Goal: Task Accomplishment & Management: Use online tool/utility

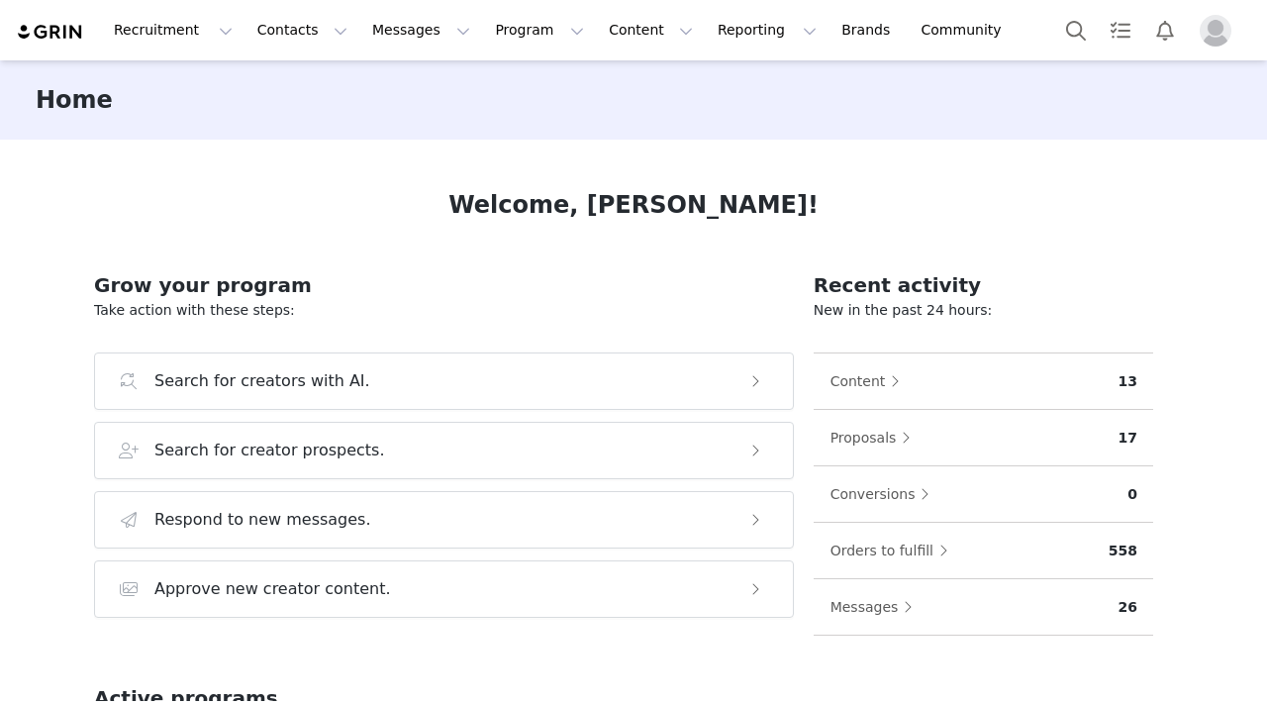
scroll to position [604, 0]
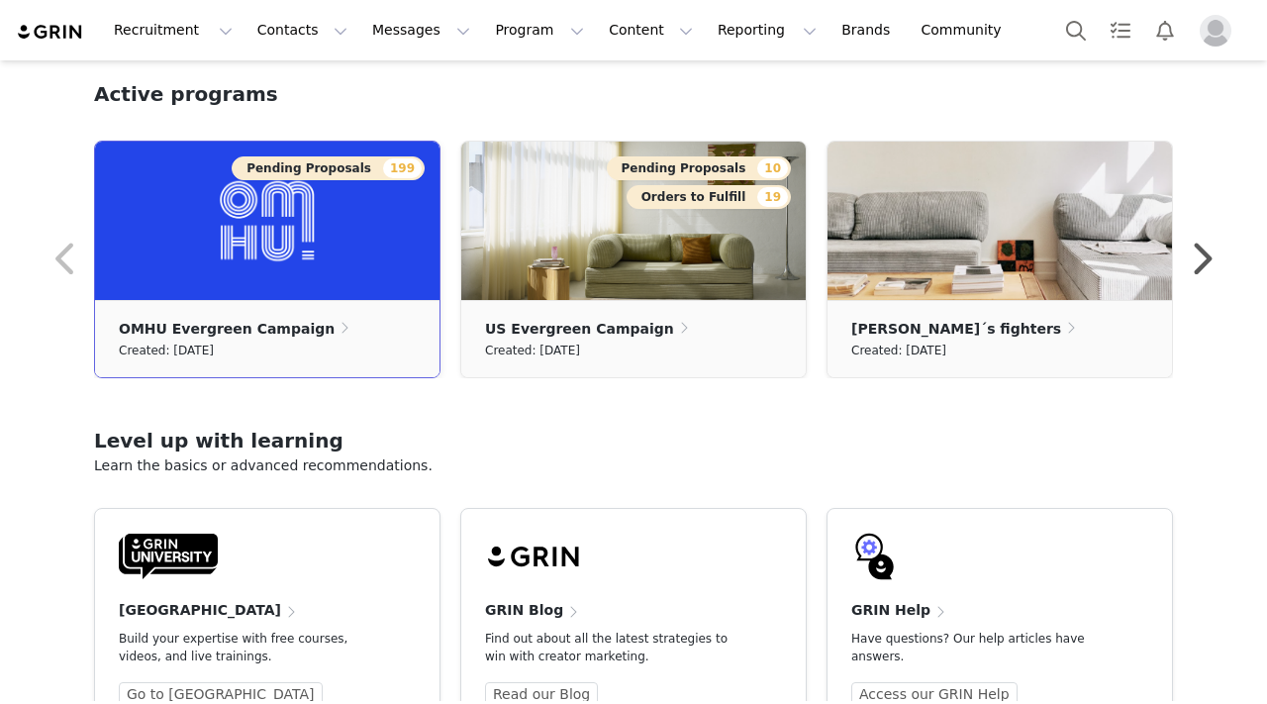
click at [289, 283] on img at bounding box center [267, 221] width 344 height 158
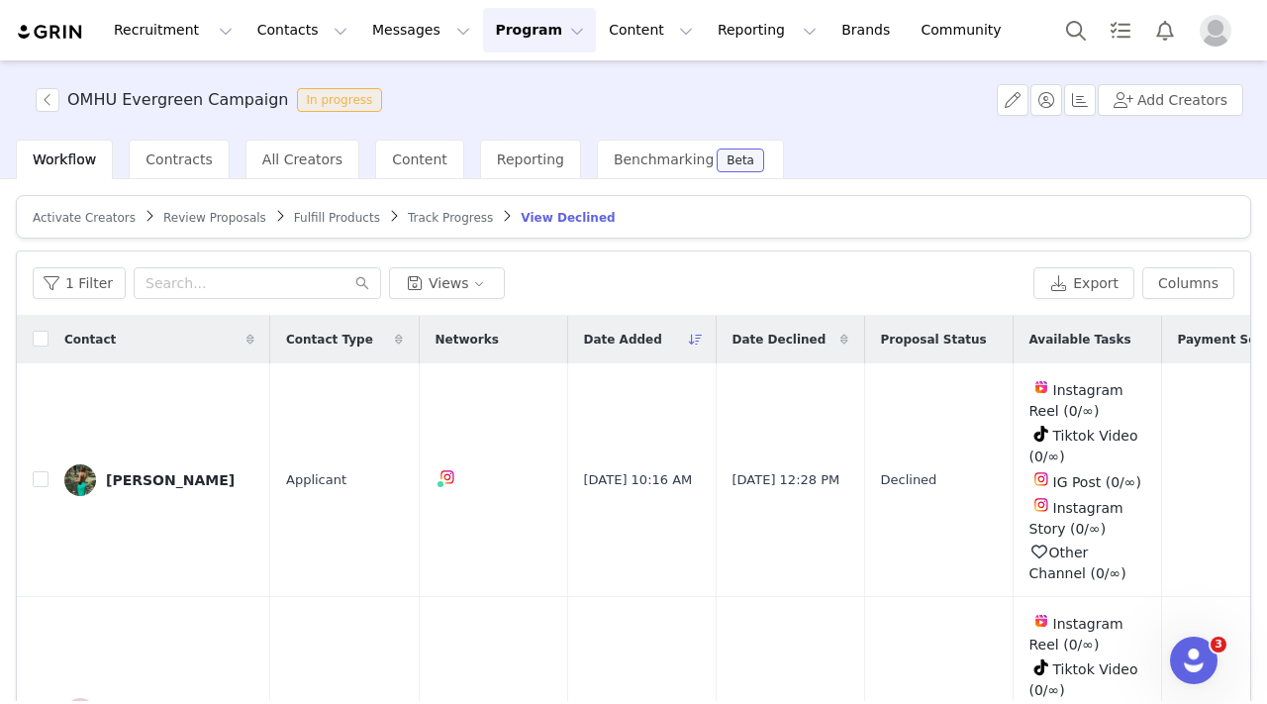
click at [426, 222] on span "Track Progress" at bounding box center [450, 218] width 85 height 14
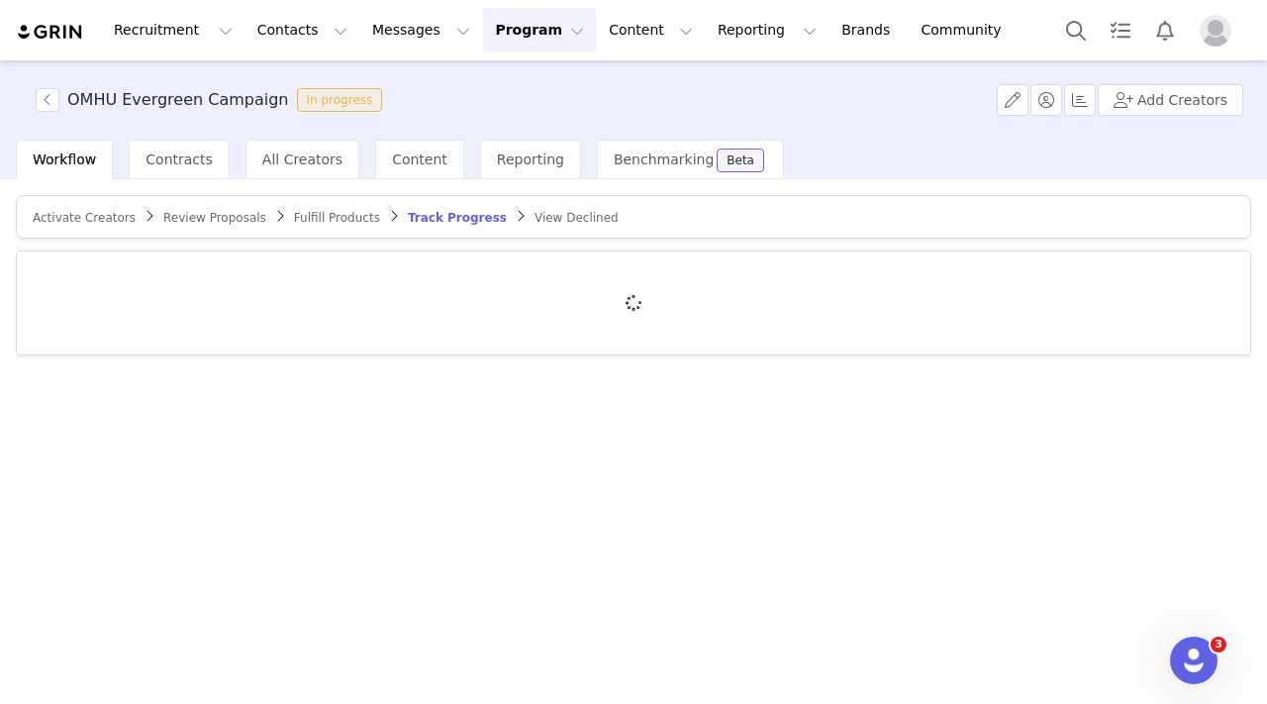
click at [217, 222] on span "Review Proposals" at bounding box center [214, 218] width 103 height 14
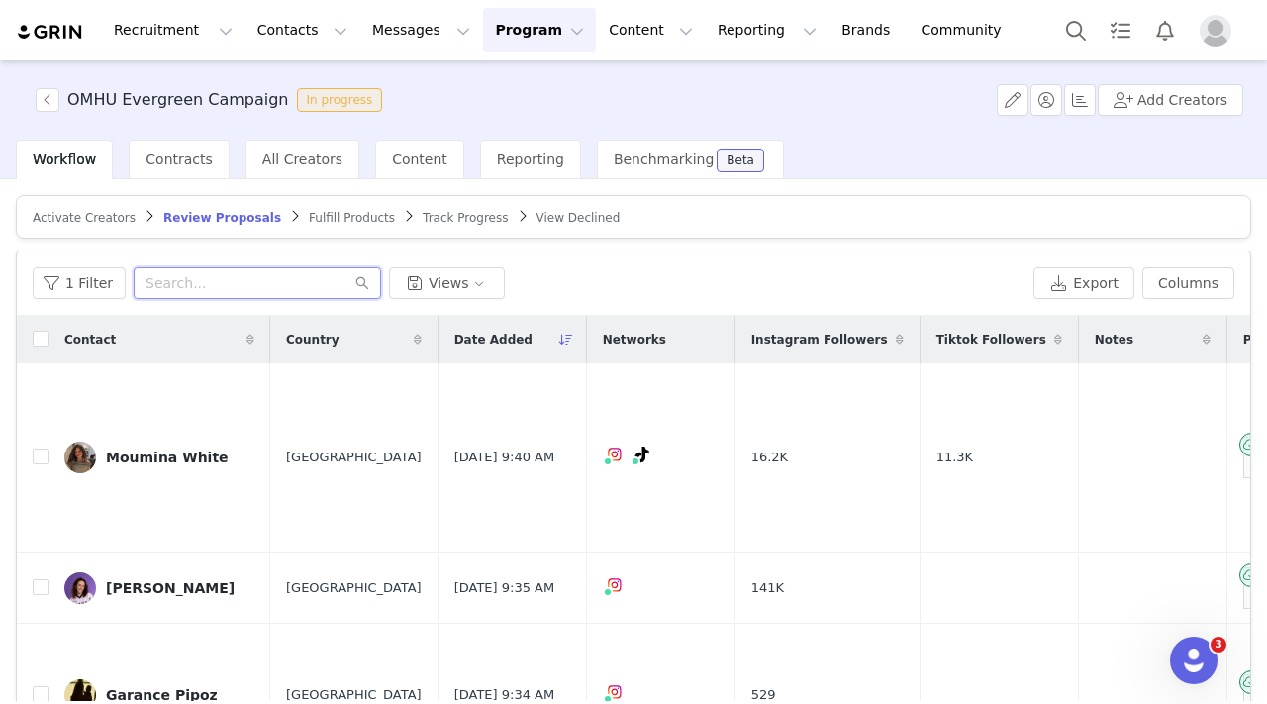
click at [219, 274] on input "text" at bounding box center [257, 283] width 247 height 32
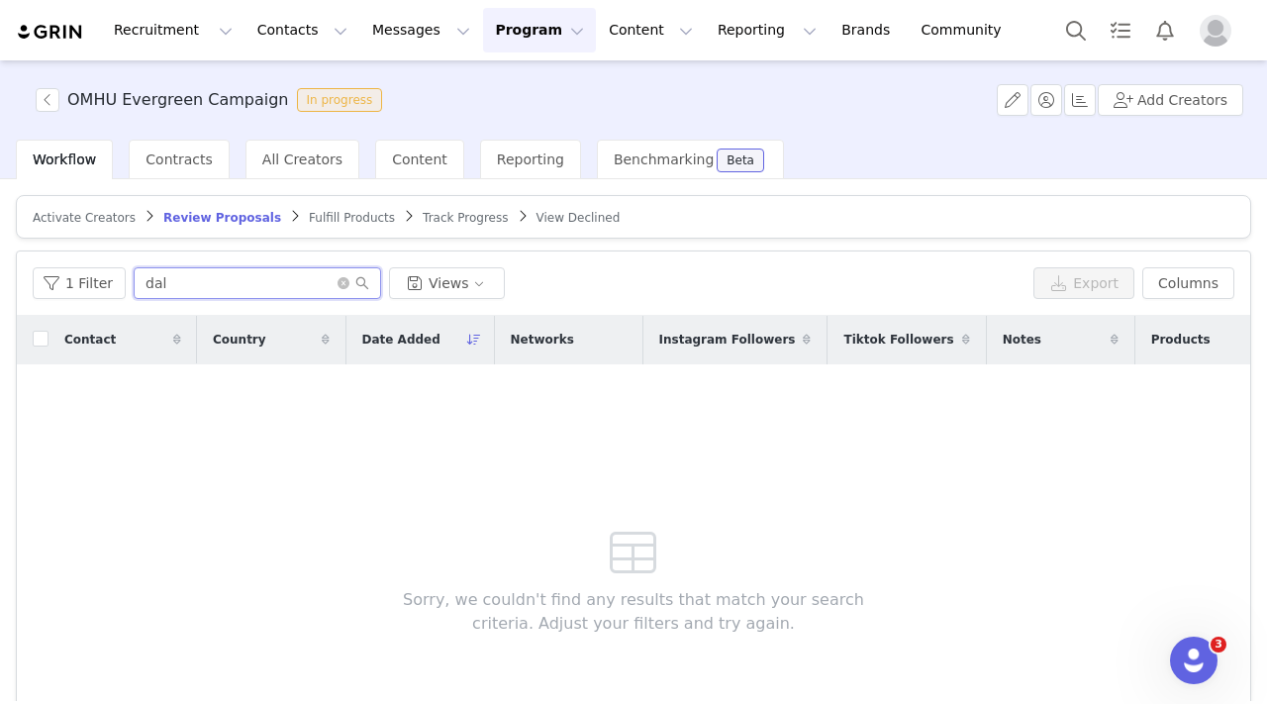
type input "dal"
click at [447, 220] on span "Track Progress" at bounding box center [465, 218] width 85 height 14
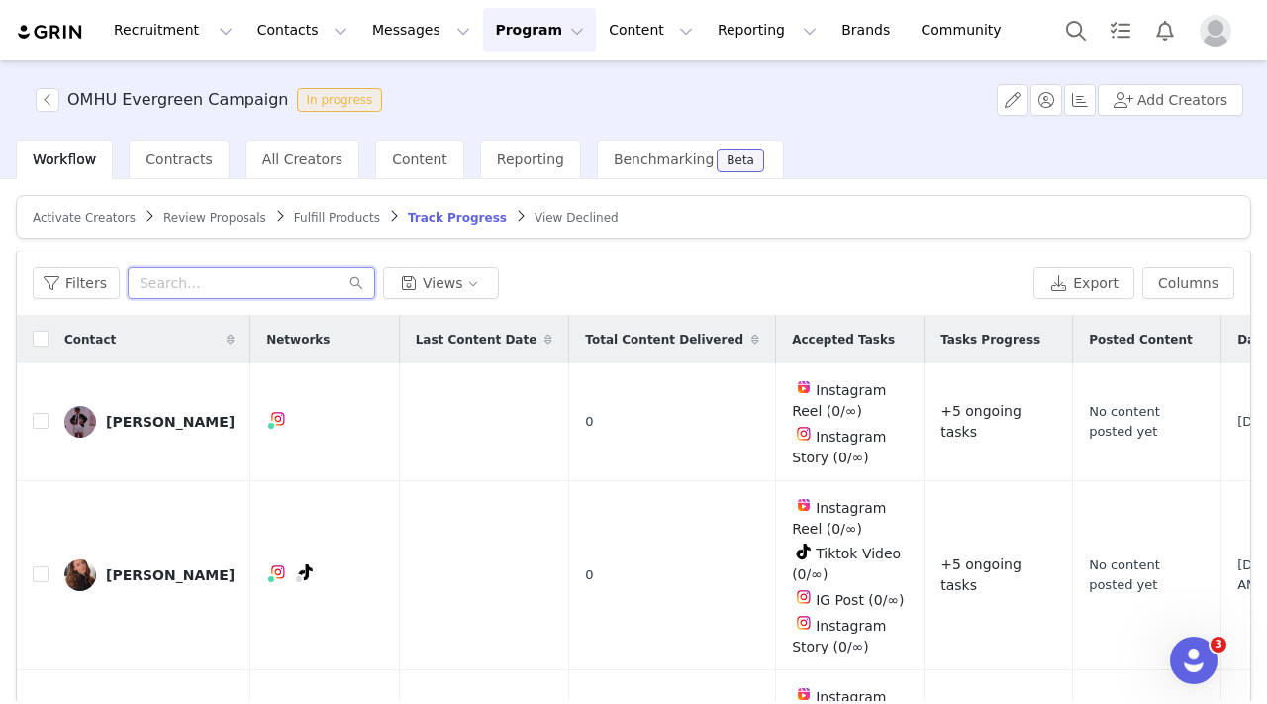
click at [216, 289] on input "text" at bounding box center [251, 283] width 247 height 32
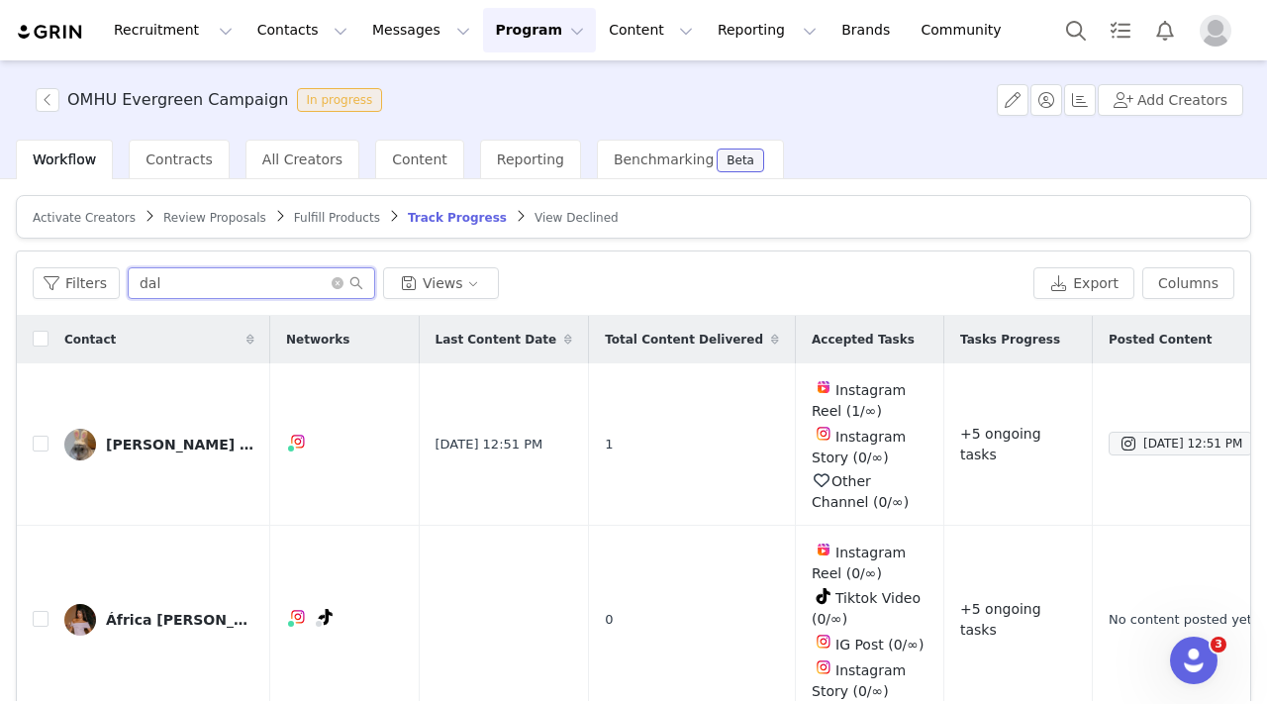
type input "dal"
click at [348, 208] on article "Activate Creators Review Proposals Fulfill Products Track Progress View Declined" at bounding box center [633, 217] width 1235 height 44
click at [201, 204] on article "Activate Creators Review Proposals Fulfill Products Track Progress View Declined" at bounding box center [633, 217] width 1235 height 44
click at [201, 215] on span "Review Proposals" at bounding box center [214, 218] width 103 height 14
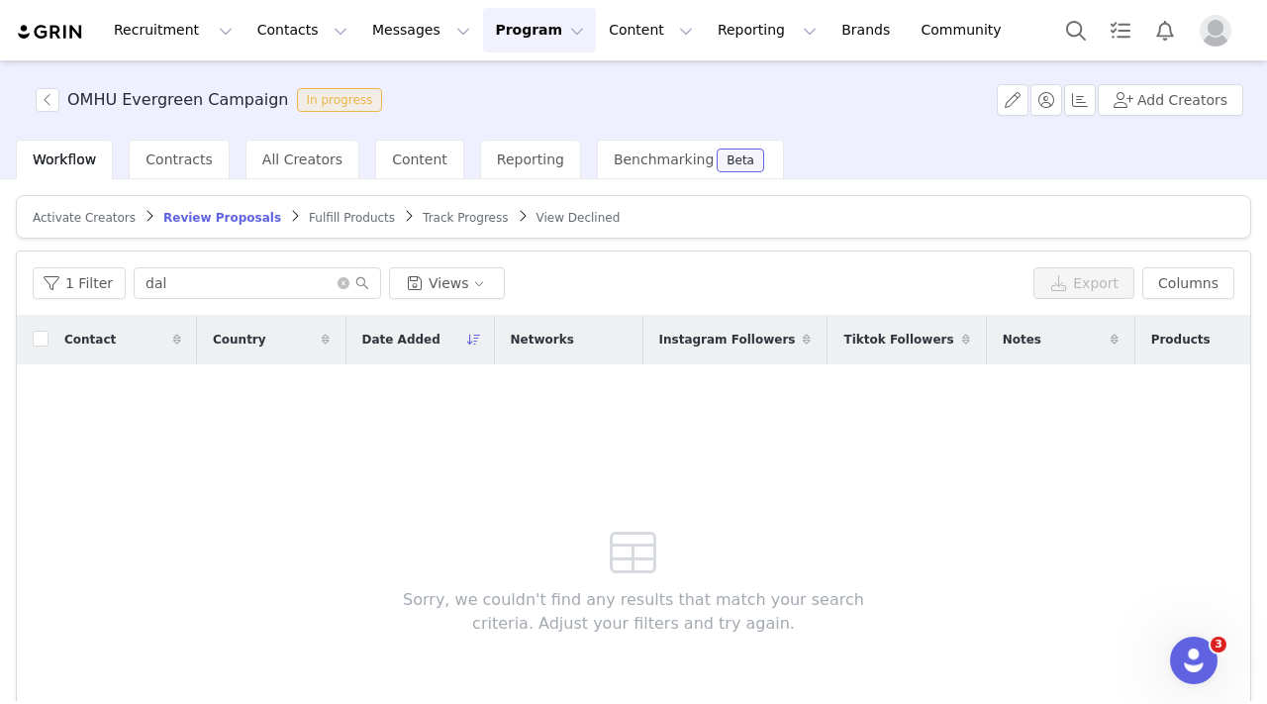
click at [256, 308] on div "1 Filter dal Views Export Columns" at bounding box center [633, 283] width 1233 height 64
click at [237, 287] on input "dal" at bounding box center [257, 283] width 247 height 32
click at [212, 296] on input "dalva" at bounding box center [257, 283] width 247 height 32
type input "d"
drag, startPoint x: 210, startPoint y: 291, endPoint x: 100, endPoint y: 291, distance: 109.9
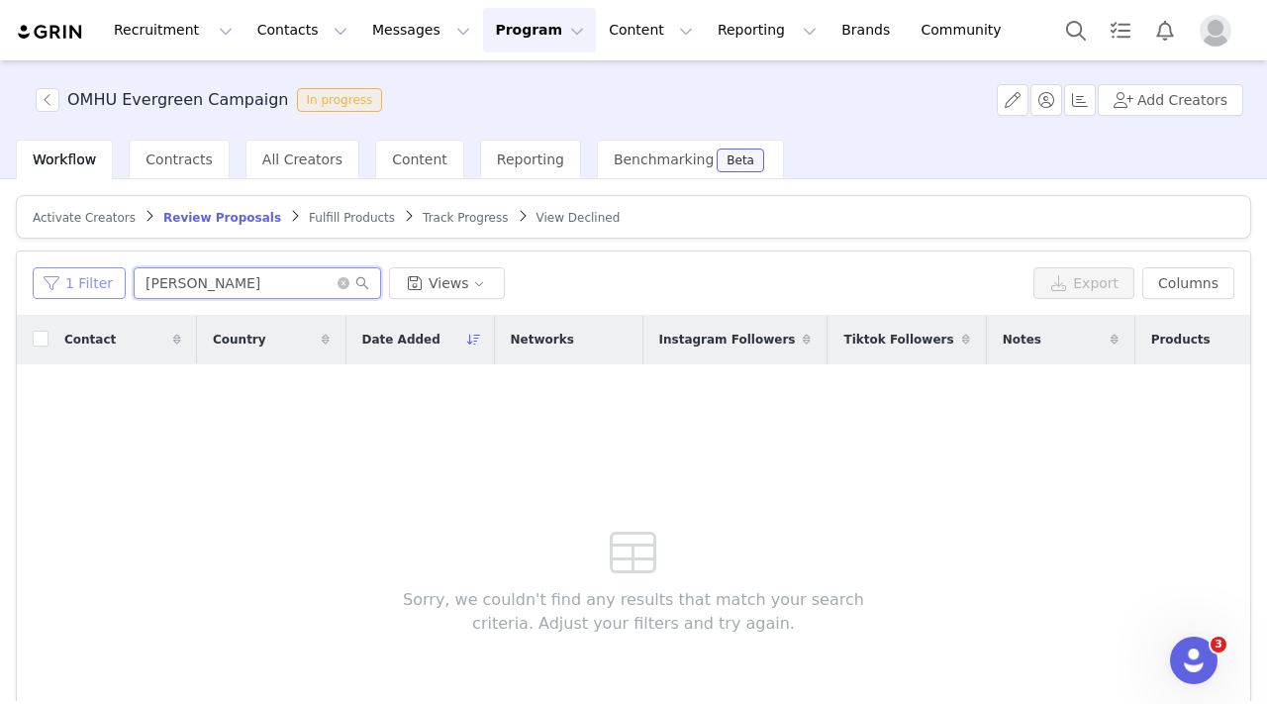
click at [100, 291] on div "1 Filter girard Views" at bounding box center [529, 283] width 993 height 32
type input "g"
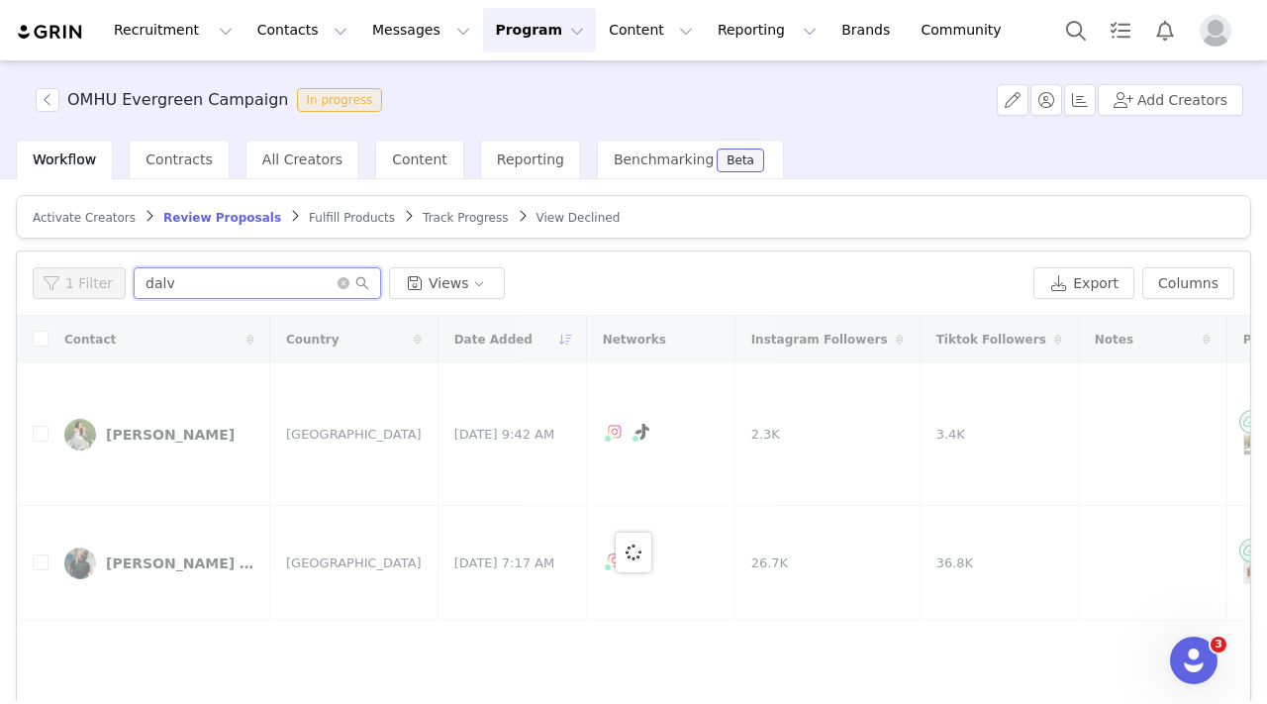
type input "dalva"
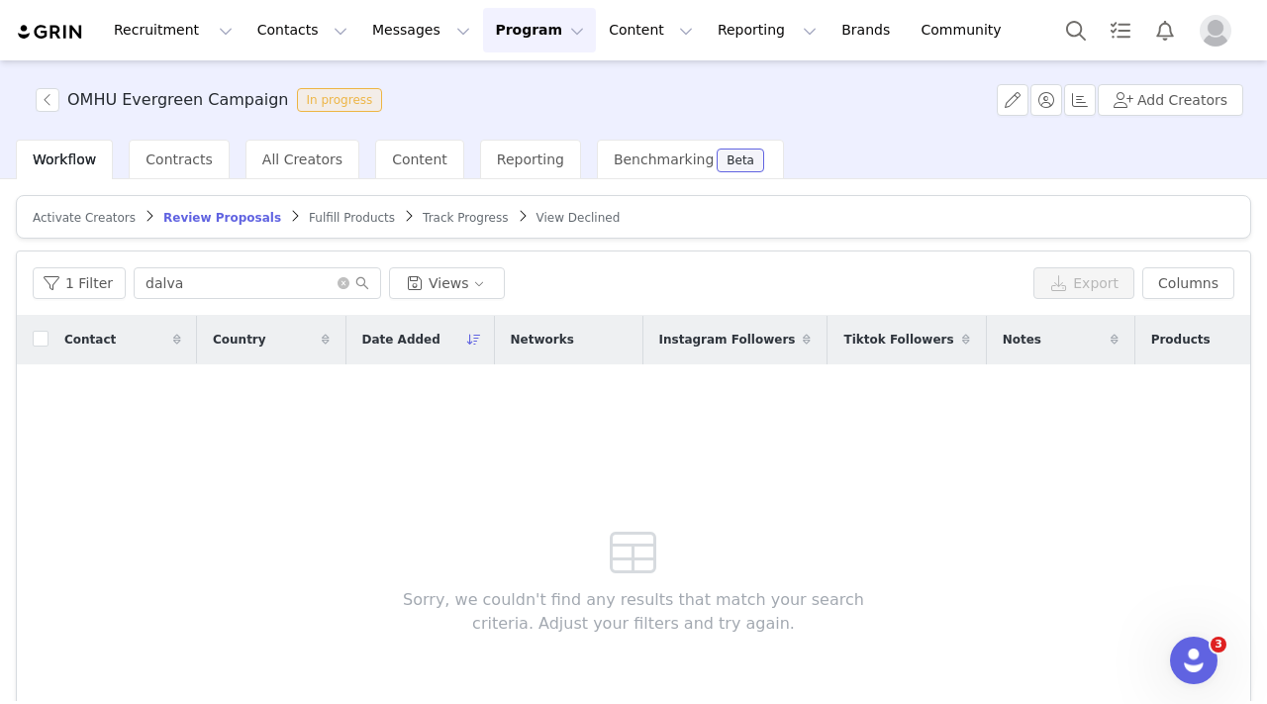
click at [454, 217] on span "Track Progress" at bounding box center [465, 218] width 85 height 14
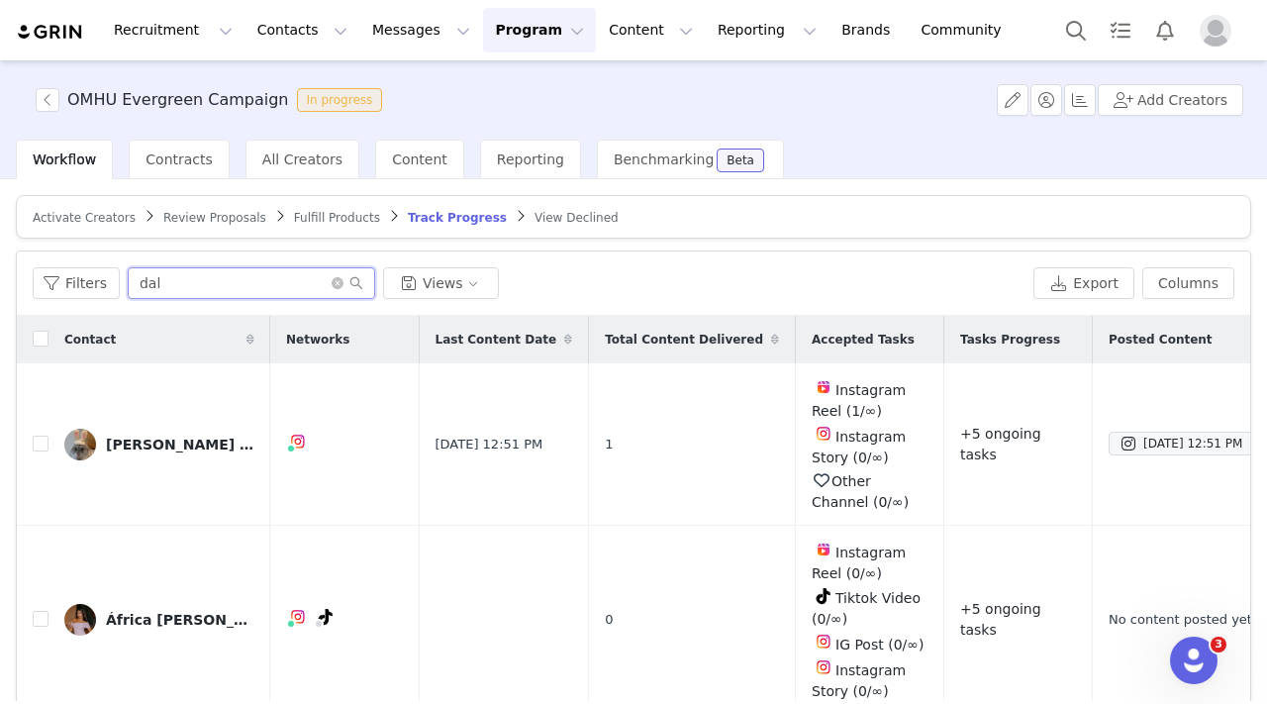
click at [273, 269] on input "dal" at bounding box center [251, 283] width 247 height 32
click at [248, 281] on input "dal" at bounding box center [251, 283] width 247 height 32
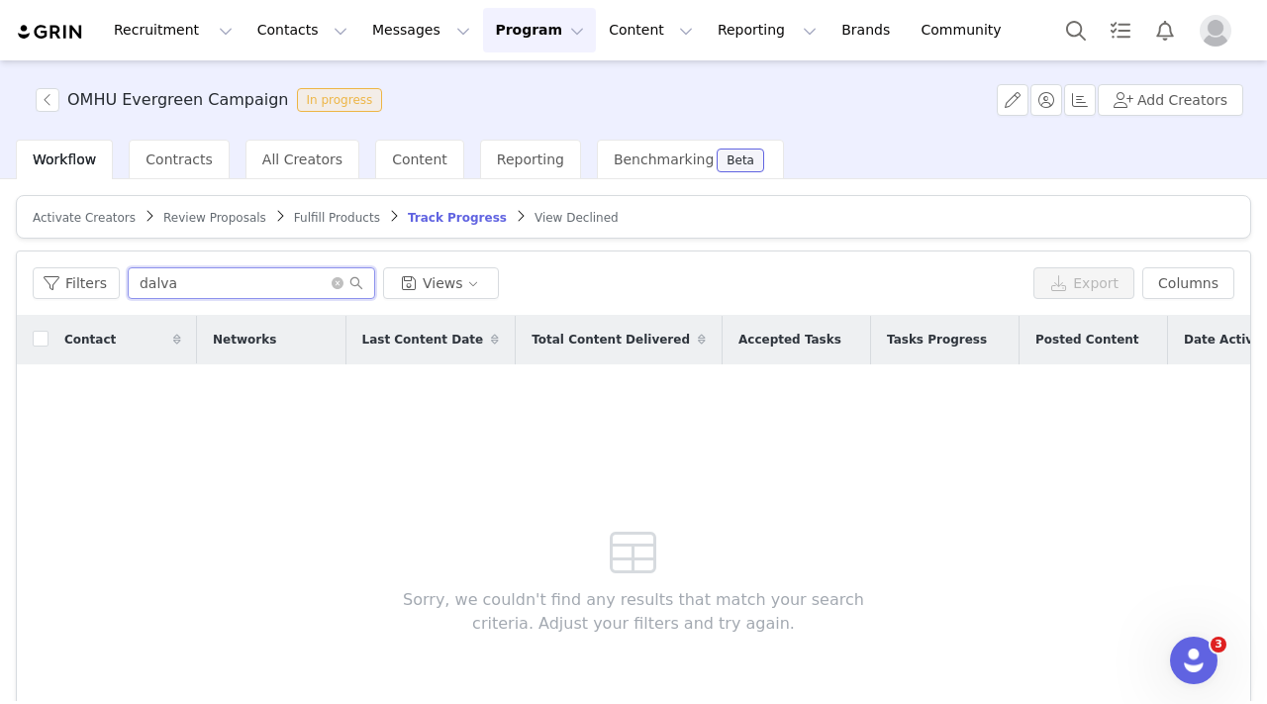
click at [135, 288] on input "dalva" at bounding box center [251, 283] width 247 height 32
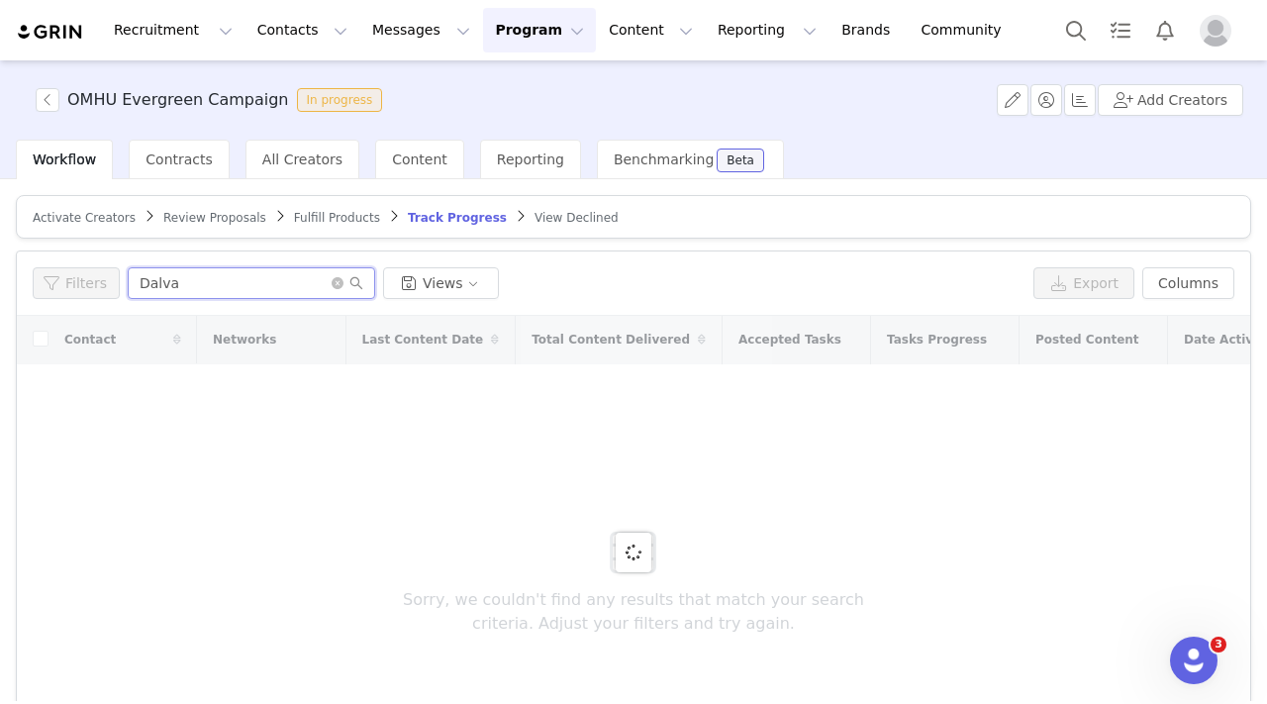
click at [179, 281] on input "Dalva" at bounding box center [251, 283] width 247 height 32
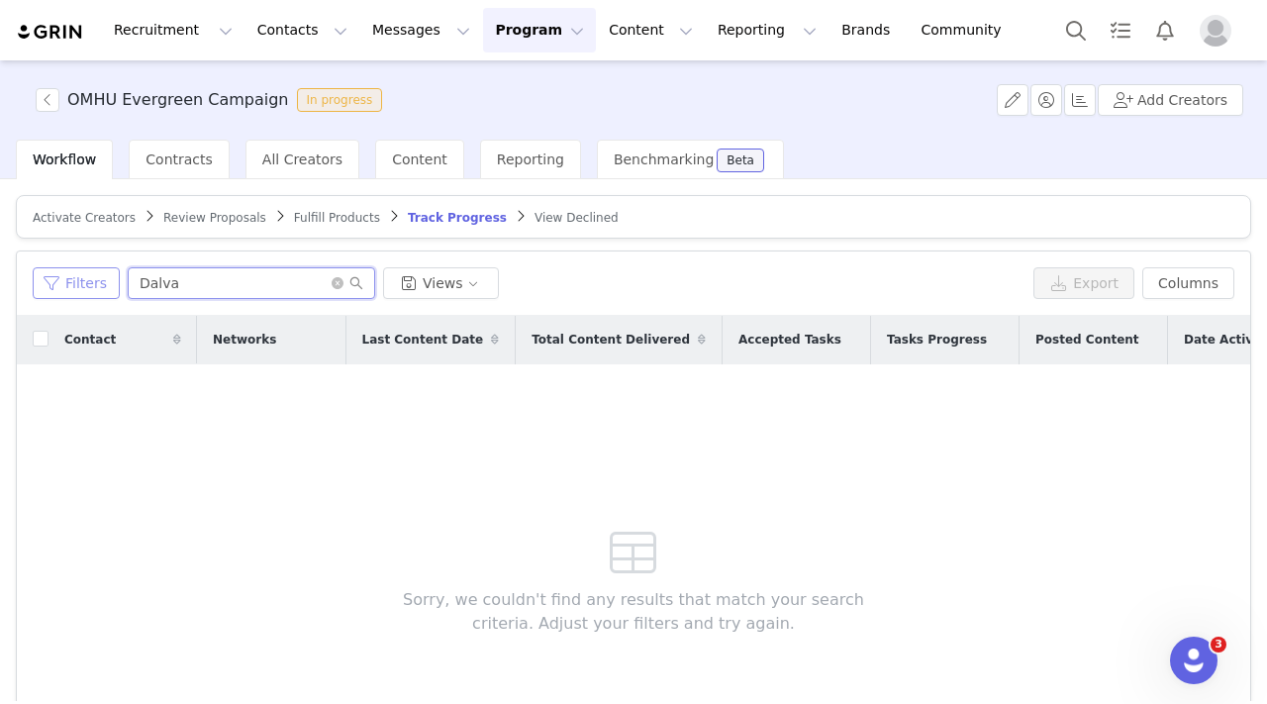
drag, startPoint x: 269, startPoint y: 278, endPoint x: 86, endPoint y: 278, distance: 183.1
click at [86, 278] on div "Filters Dalva Views" at bounding box center [529, 283] width 993 height 32
type input "Dalva"
click at [570, 223] on span "View Declined" at bounding box center [577, 218] width 84 height 14
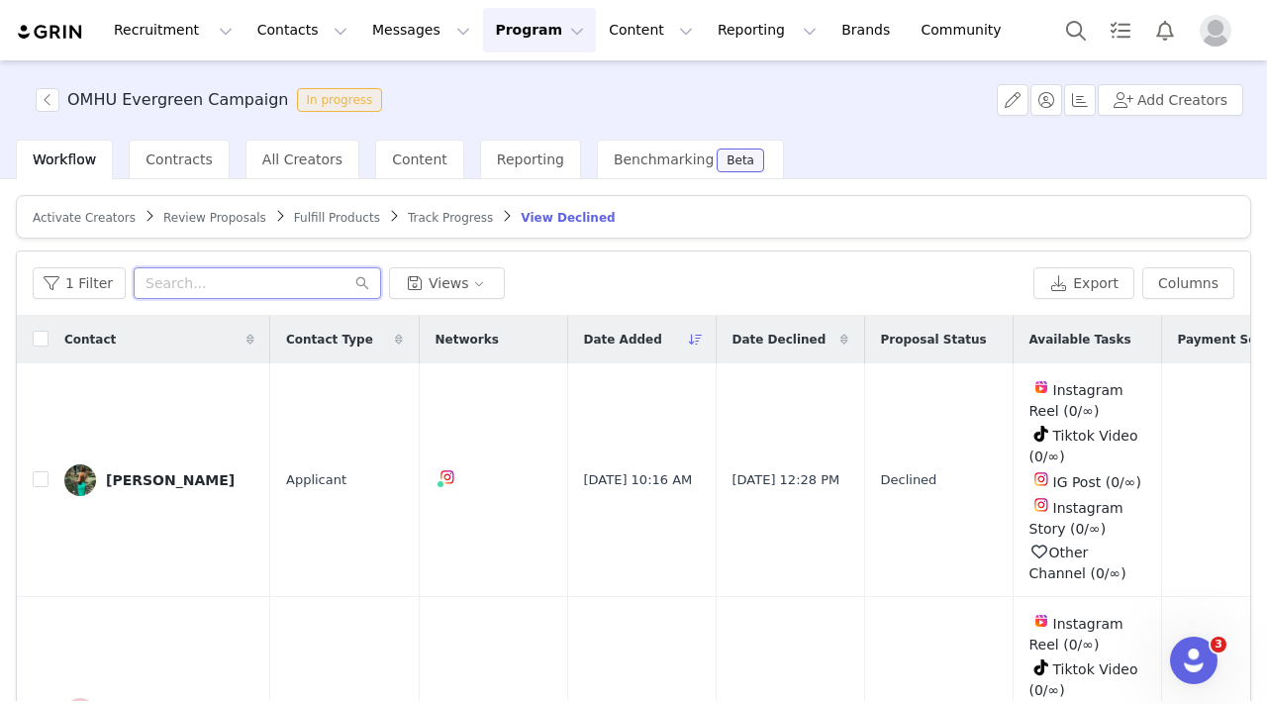
click at [273, 274] on input "text" at bounding box center [257, 283] width 247 height 32
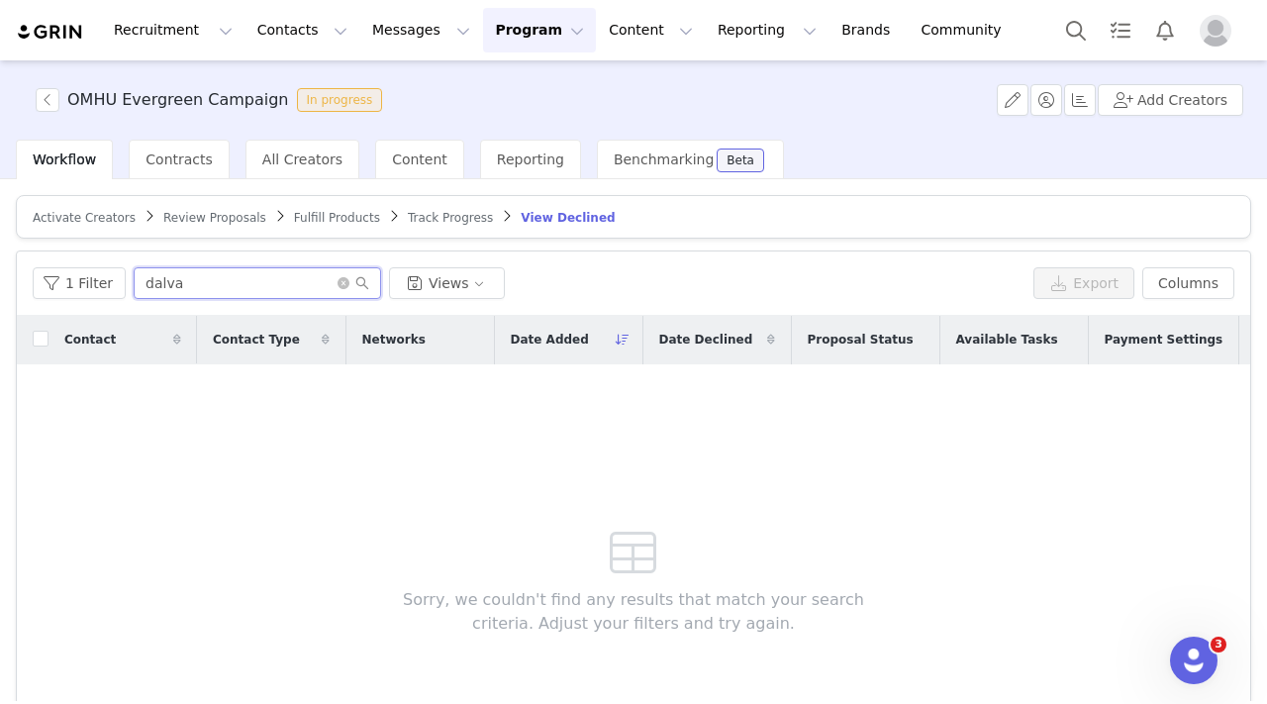
click at [151, 286] on input "dalva" at bounding box center [257, 283] width 247 height 32
type input "dalva"
click at [338, 282] on icon "icon: close-circle" at bounding box center [344, 283] width 12 height 12
click at [226, 244] on div "Activate Creators Review Proposals Fulfill Products Track Progress View Decline…" at bounding box center [633, 519] width 1235 height 649
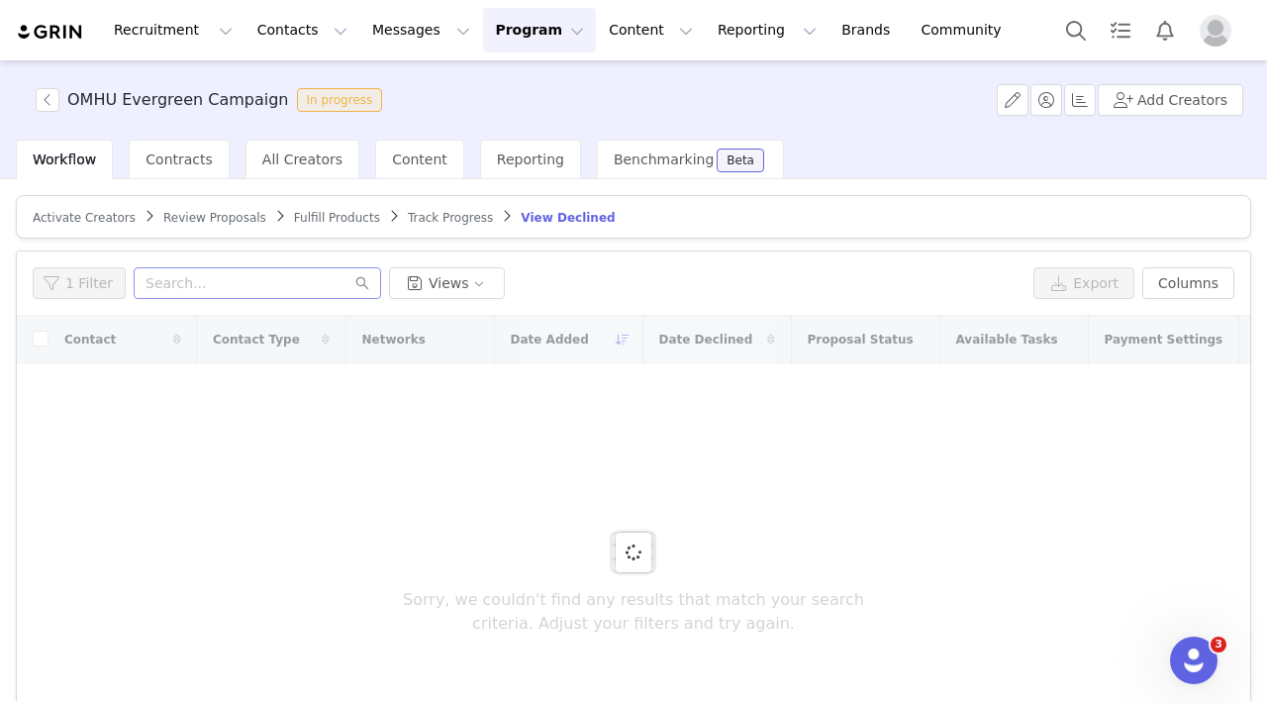
click at [220, 230] on article "Activate Creators Review Proposals Fulfill Products Track Progress View Declined" at bounding box center [633, 217] width 1235 height 44
click at [211, 218] on span "Review Proposals" at bounding box center [214, 218] width 103 height 14
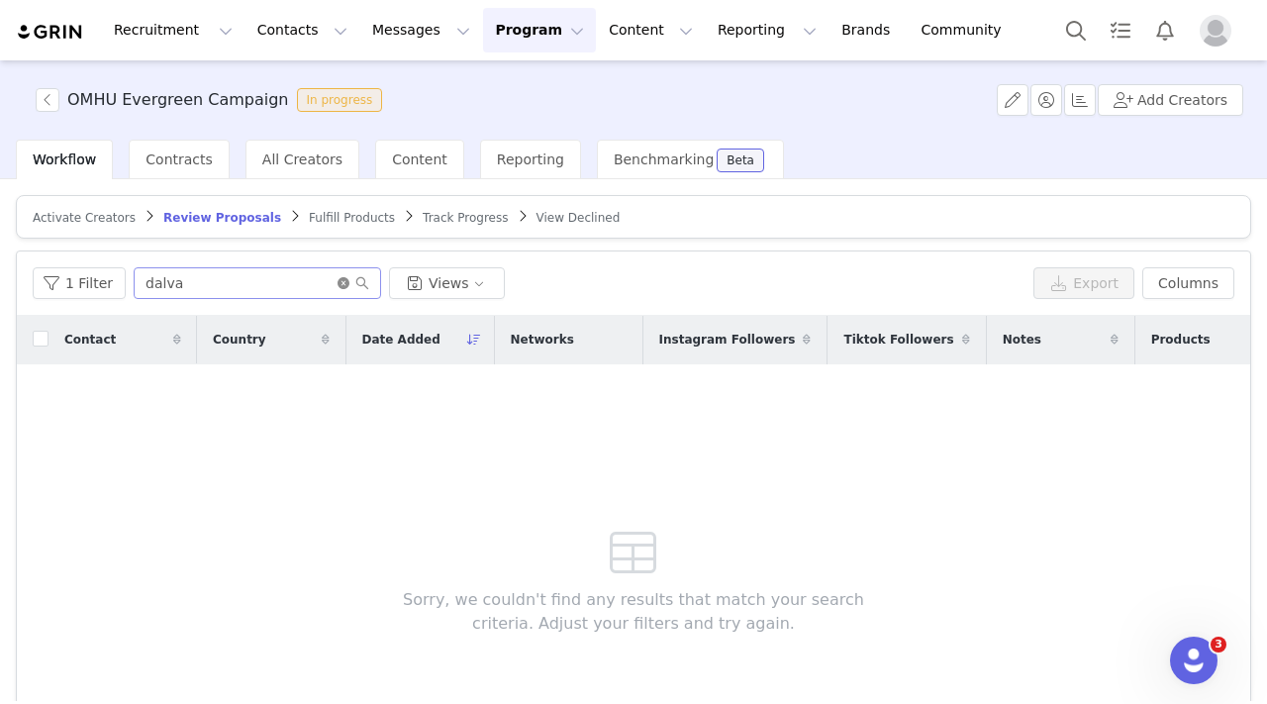
click at [338, 282] on icon "icon: close-circle" at bounding box center [344, 283] width 12 height 12
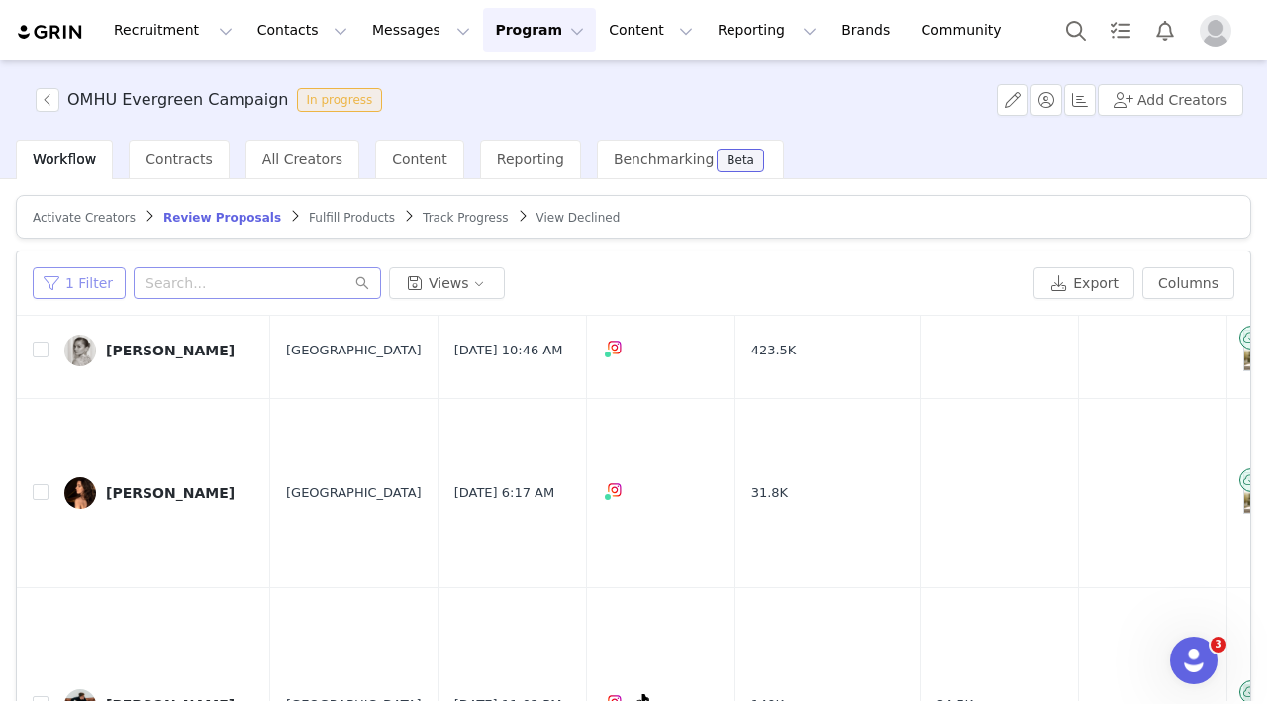
click at [67, 284] on button "1 Filter" at bounding box center [79, 283] width 93 height 32
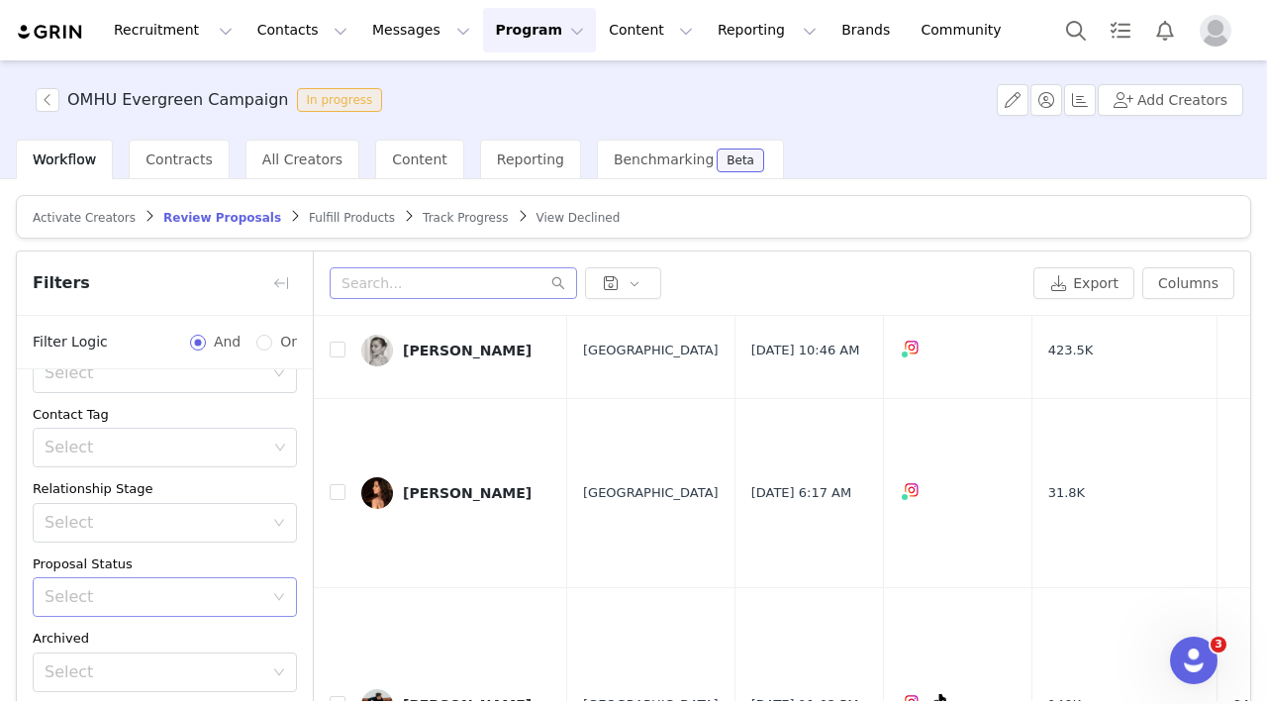
scroll to position [158, 0]
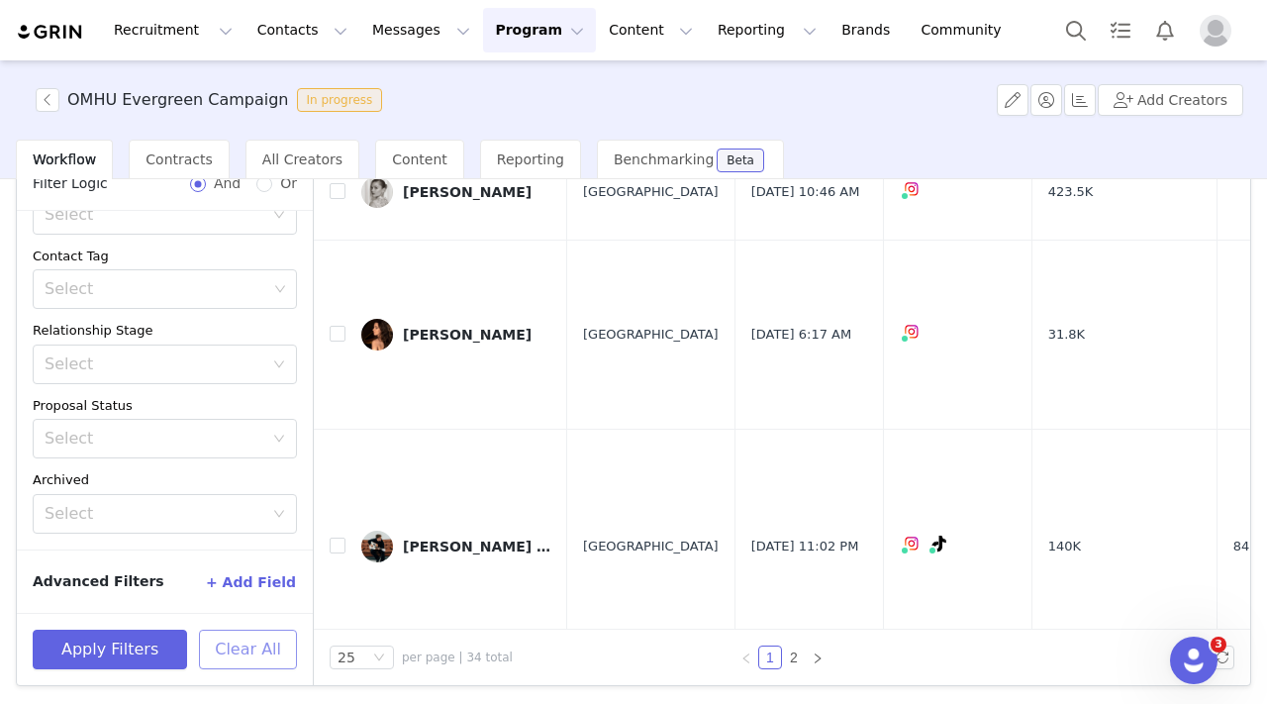
click at [254, 649] on button "Clear All" at bounding box center [248, 650] width 98 height 40
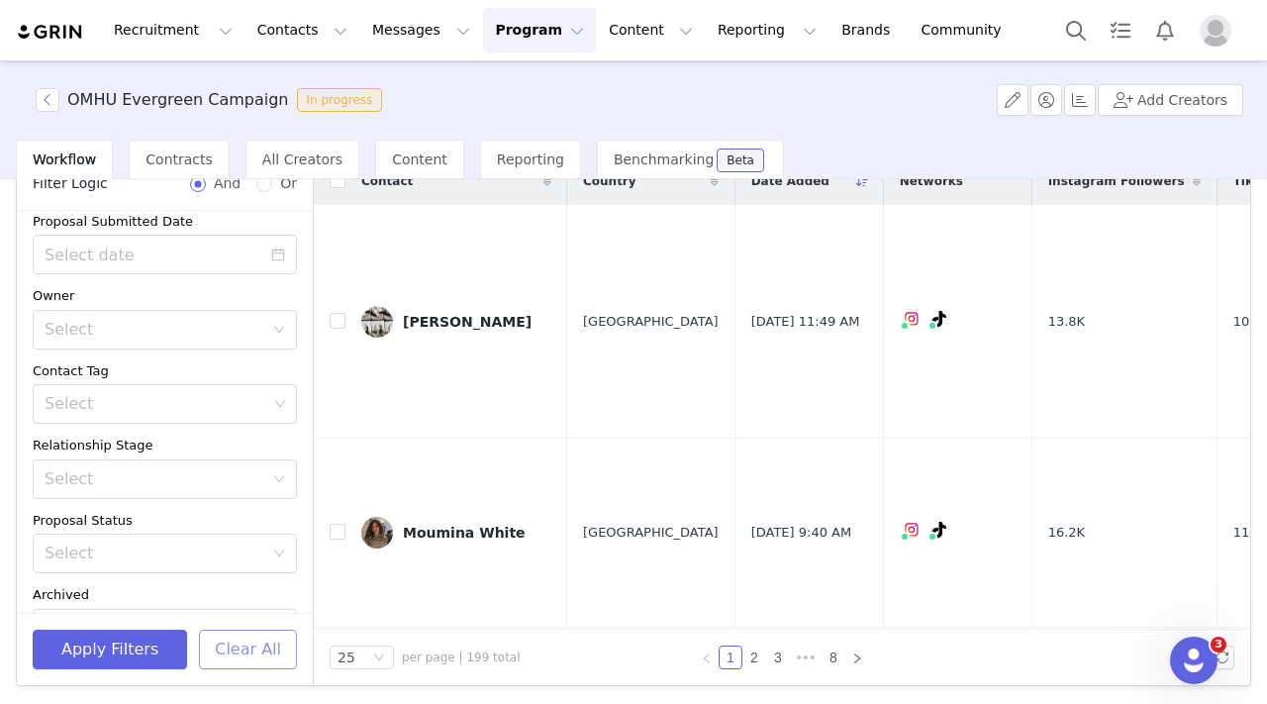
scroll to position [205, 0]
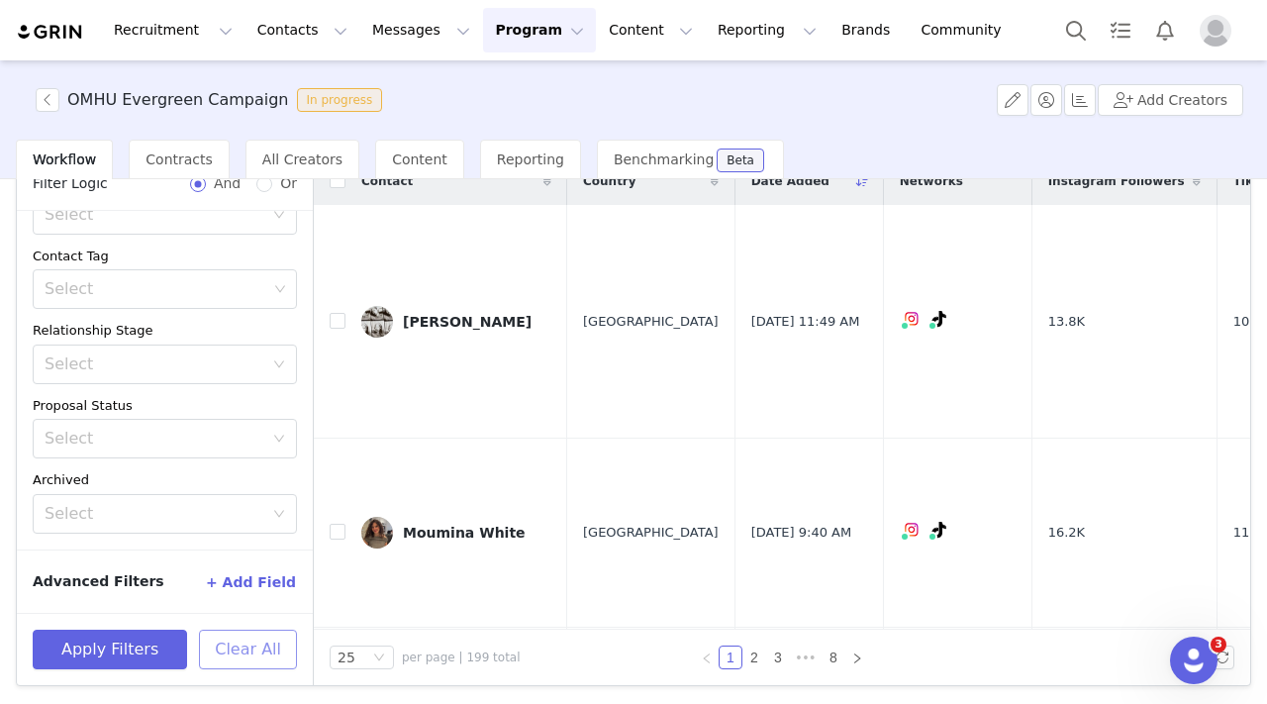
click at [235, 659] on button "Clear All" at bounding box center [248, 650] width 98 height 40
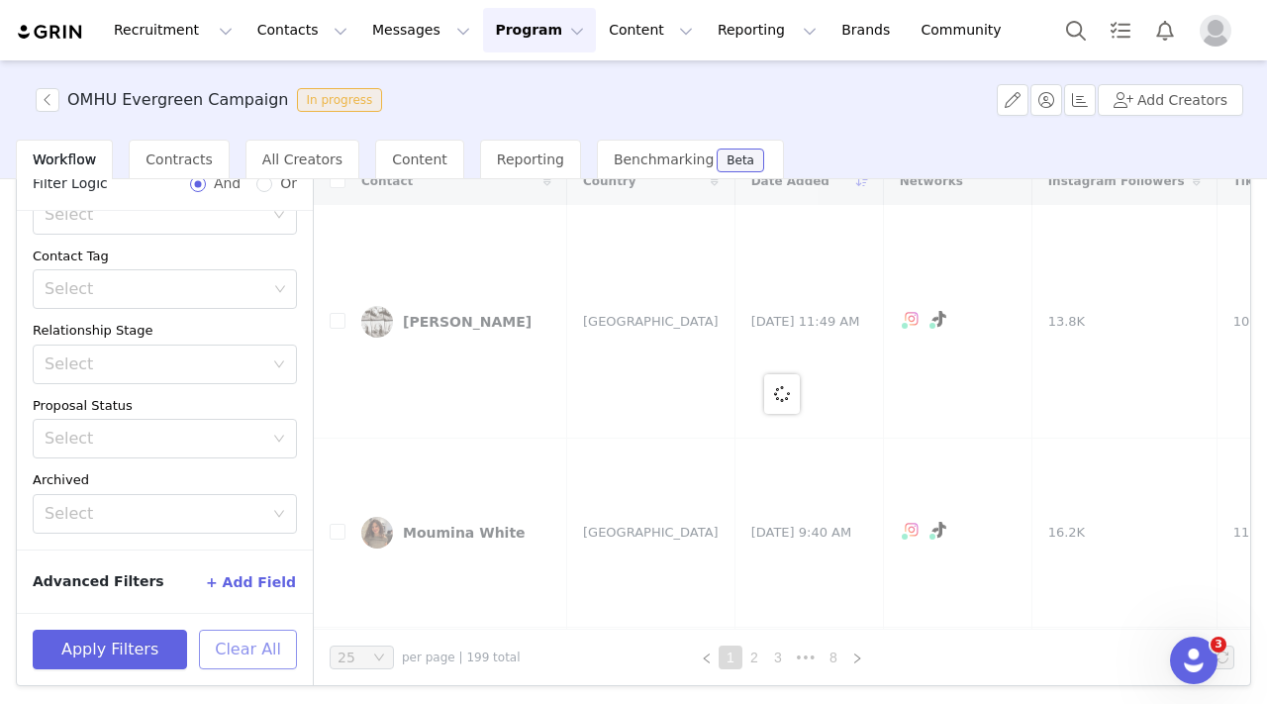
scroll to position [0, 0]
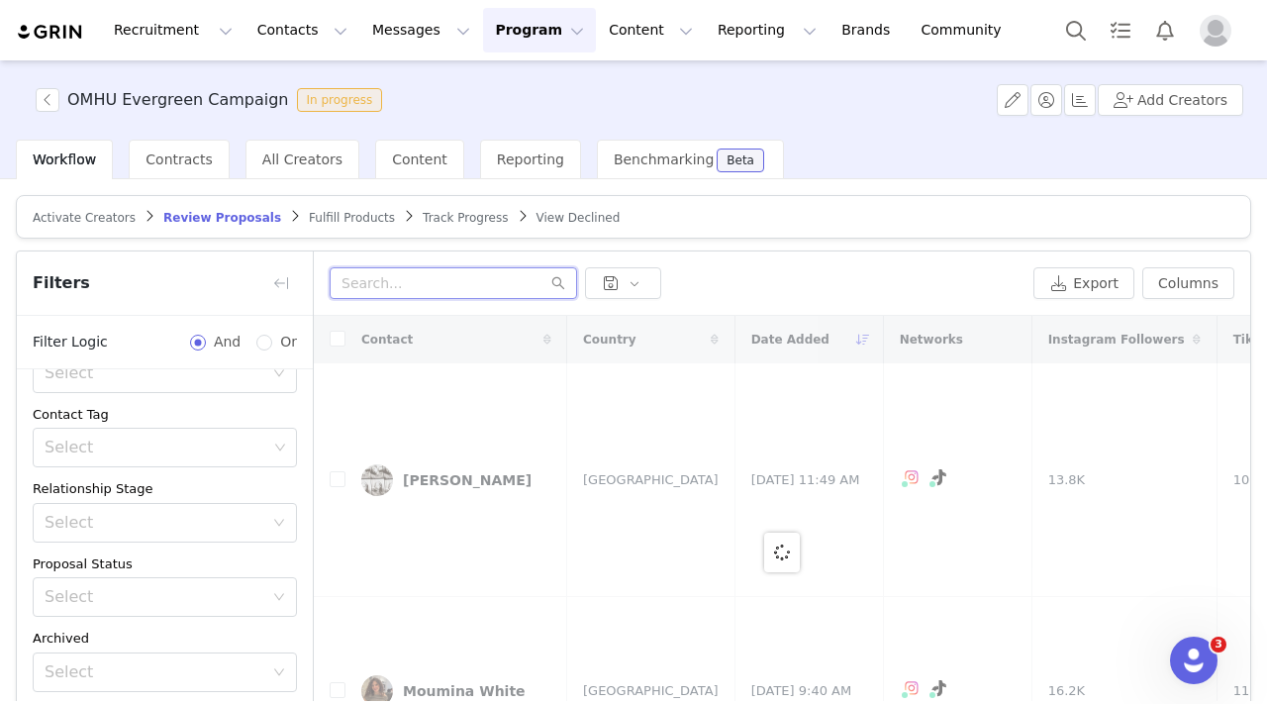
click at [380, 281] on input "text" at bounding box center [453, 283] width 247 height 32
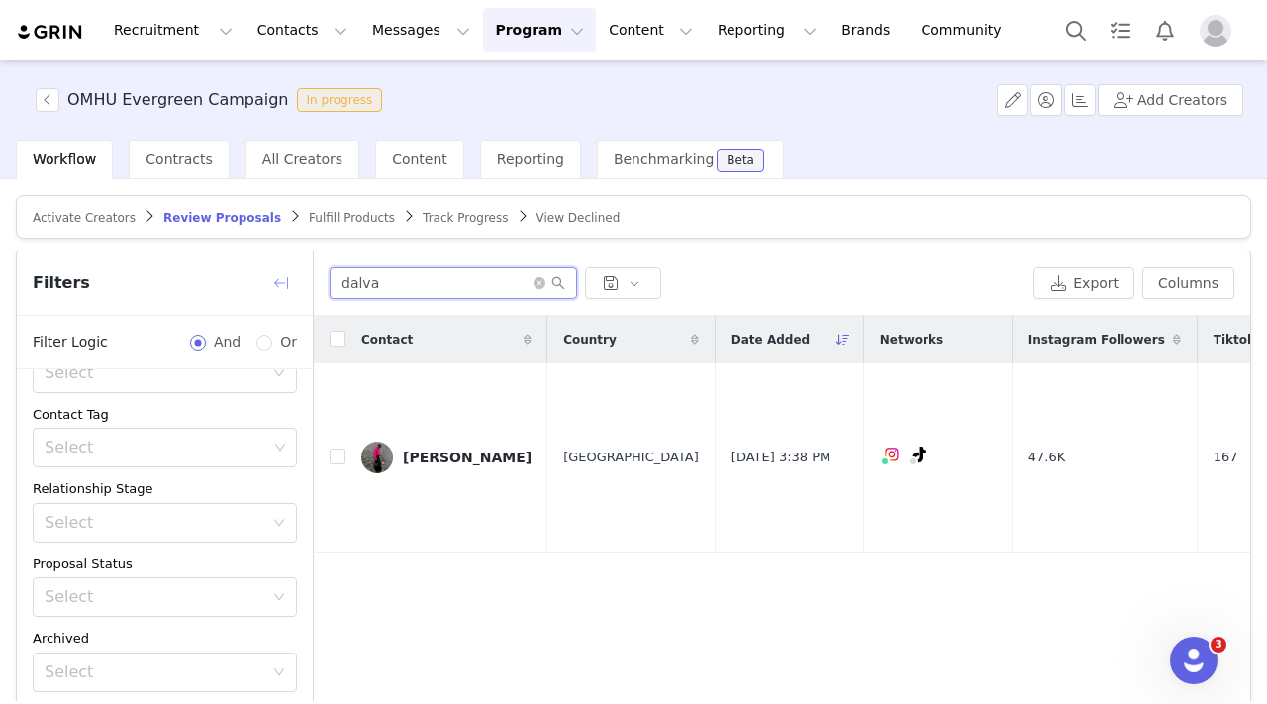
type input "dalva"
click at [282, 276] on button "button" at bounding box center [281, 283] width 32 height 32
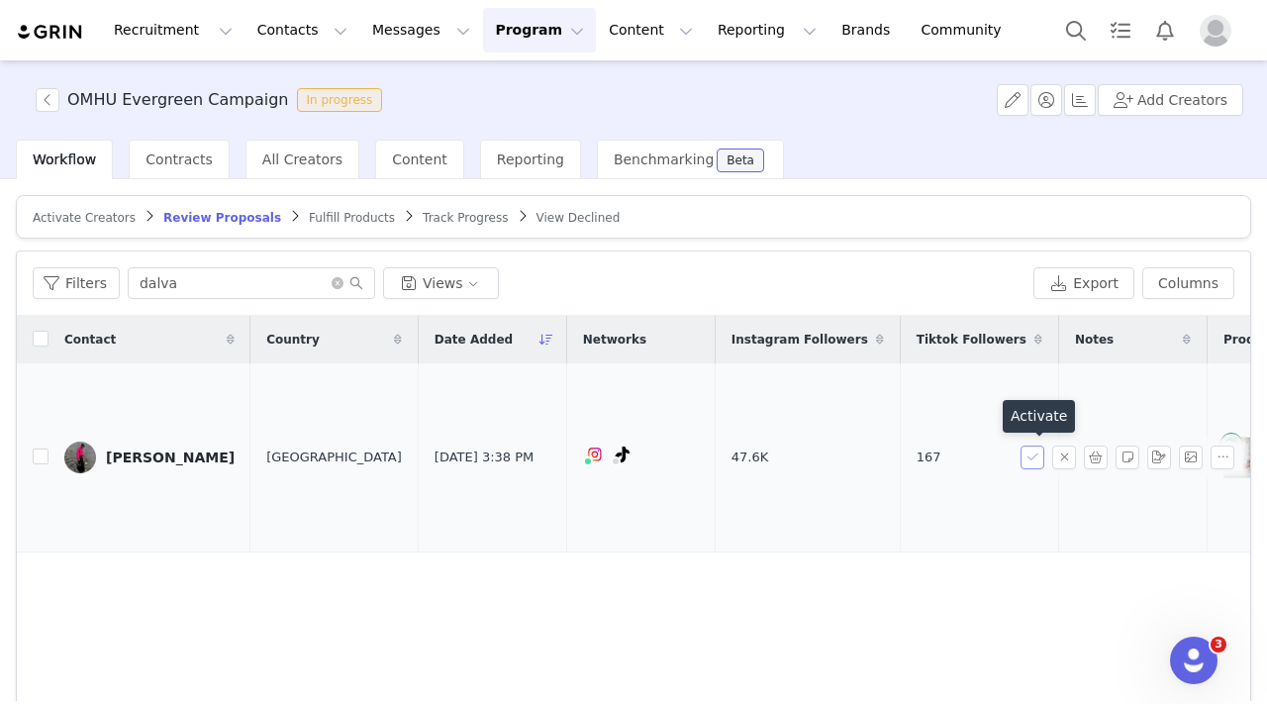
click at [1033, 458] on button "button" at bounding box center [1033, 457] width 24 height 24
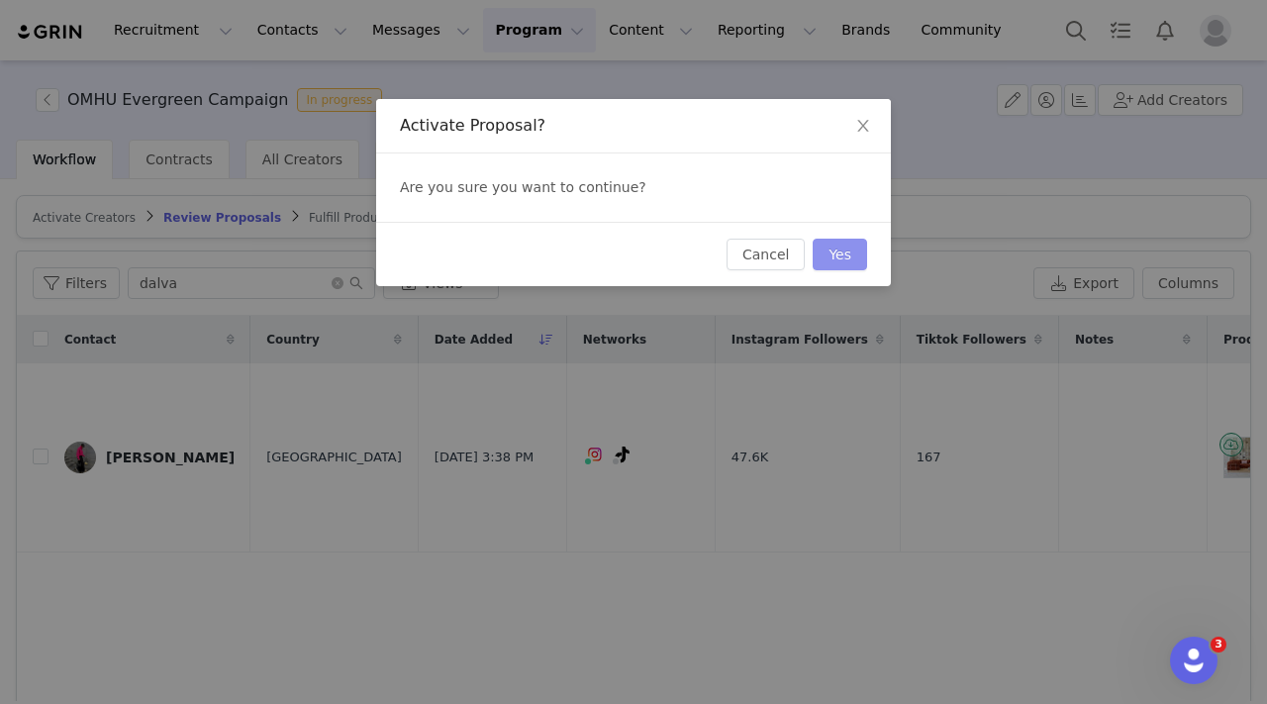
click at [833, 260] on button "Yes" at bounding box center [840, 255] width 54 height 32
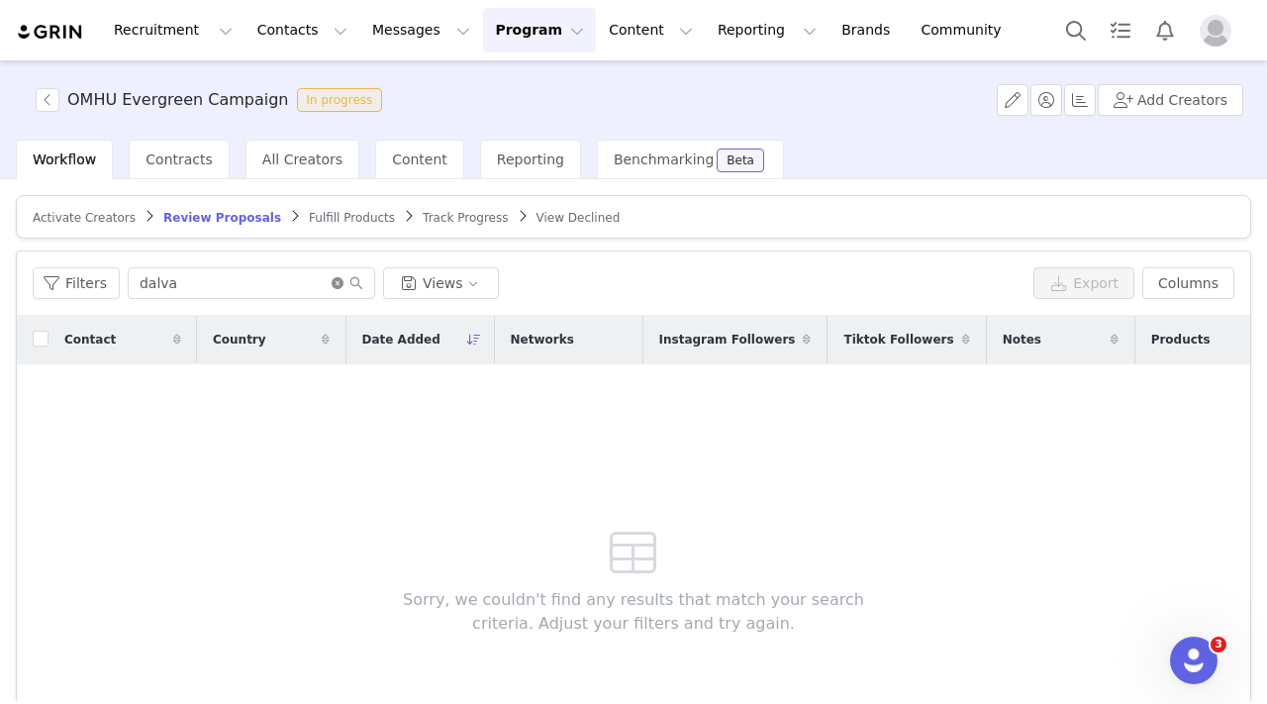
click at [333, 285] on icon "icon: close-circle" at bounding box center [338, 283] width 12 height 12
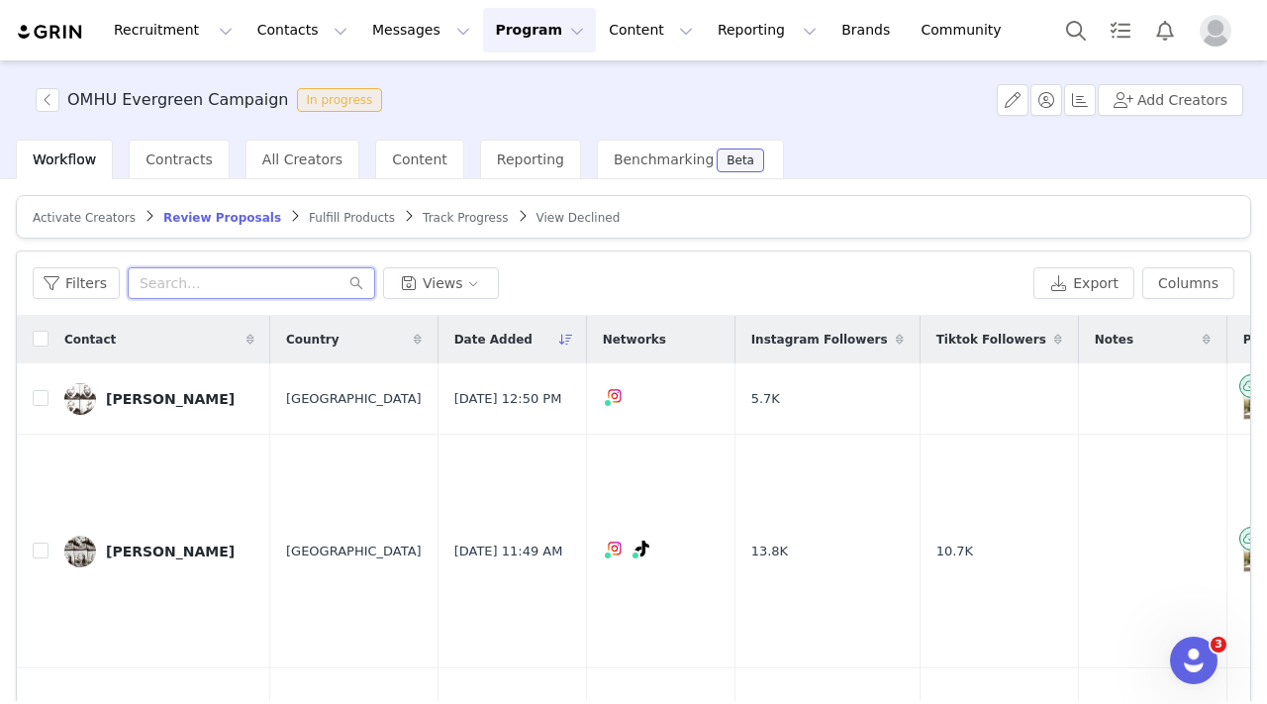
click at [283, 287] on input "text" at bounding box center [251, 283] width 247 height 32
paste input "Hi, Thank you for reaching out! I can see that your application has gone throug…"
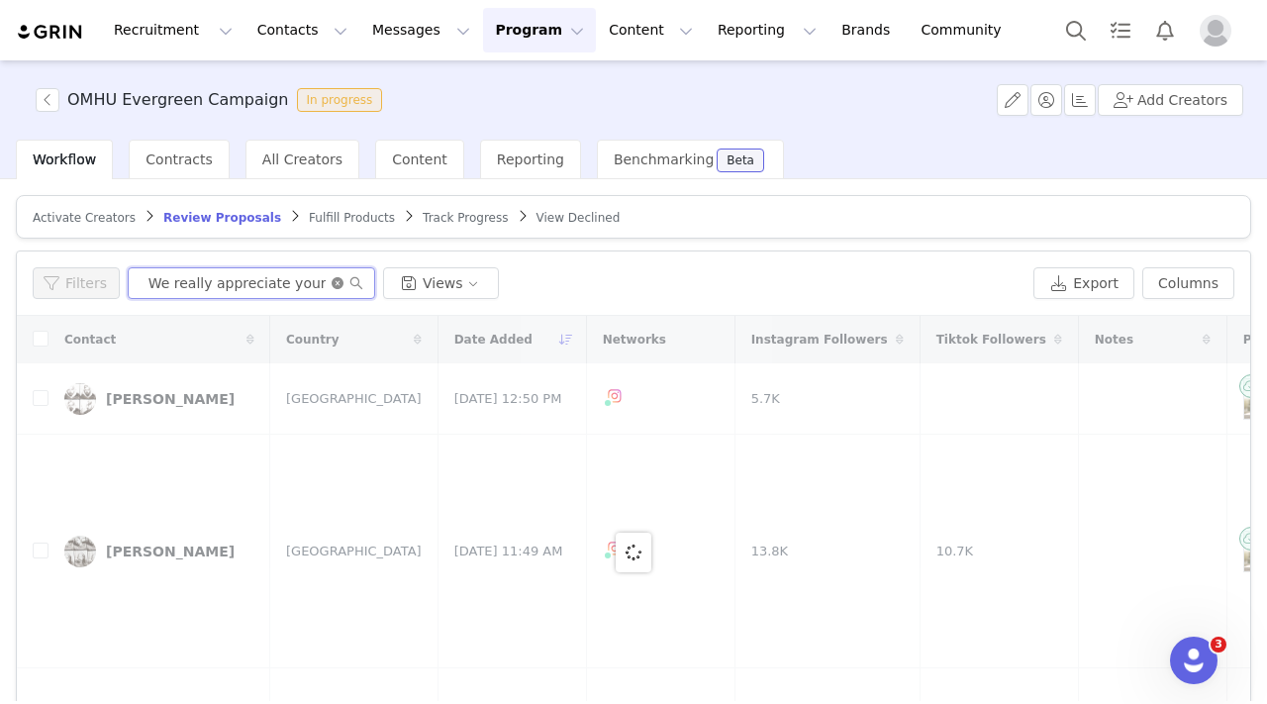
type input "Hi, Thank you for reaching out! I can see that your application has gone throug…"
click at [332, 280] on icon "icon: close-circle" at bounding box center [338, 283] width 12 height 12
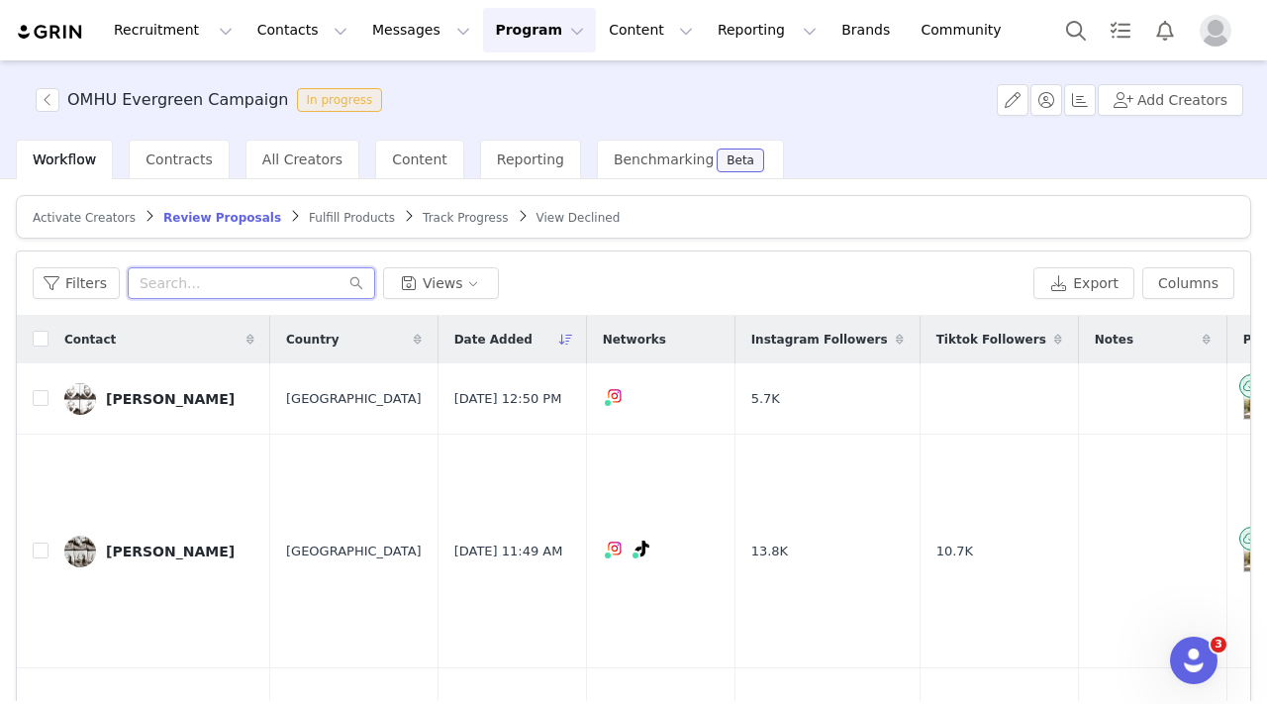
click at [232, 285] on input "text" at bounding box center [251, 283] width 247 height 32
paste input "les_psychologues"
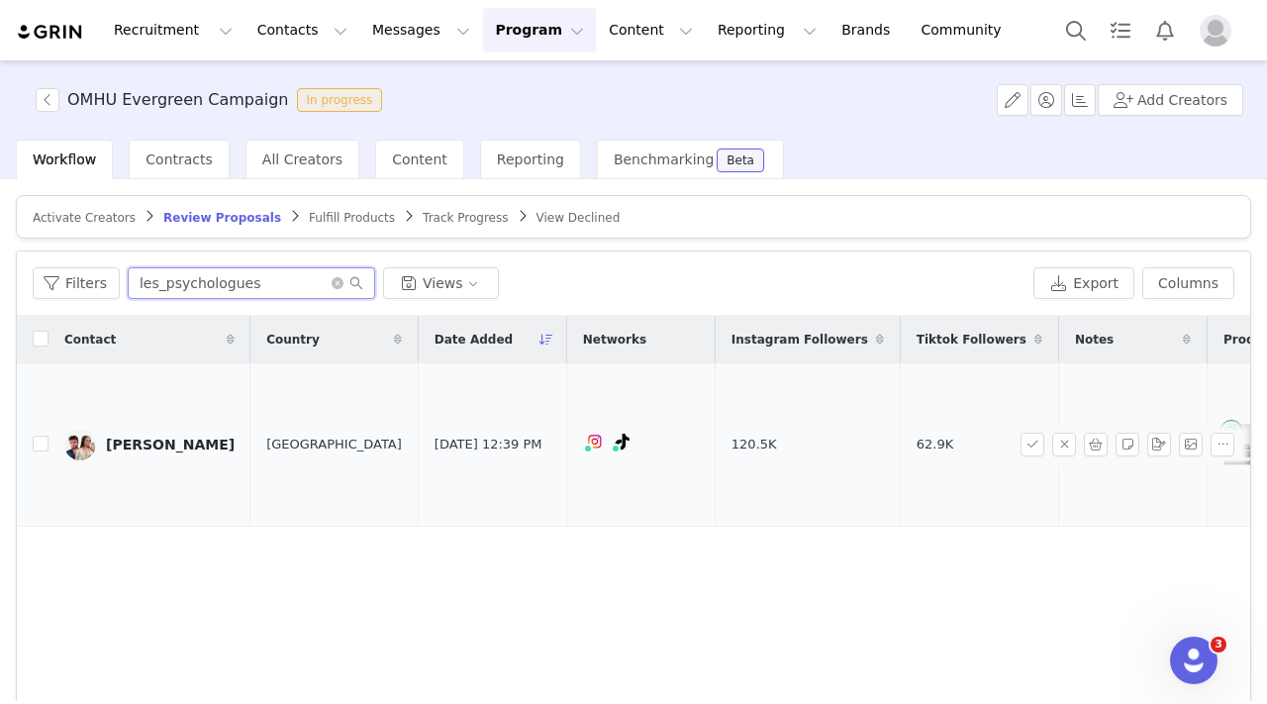
scroll to position [0, 709]
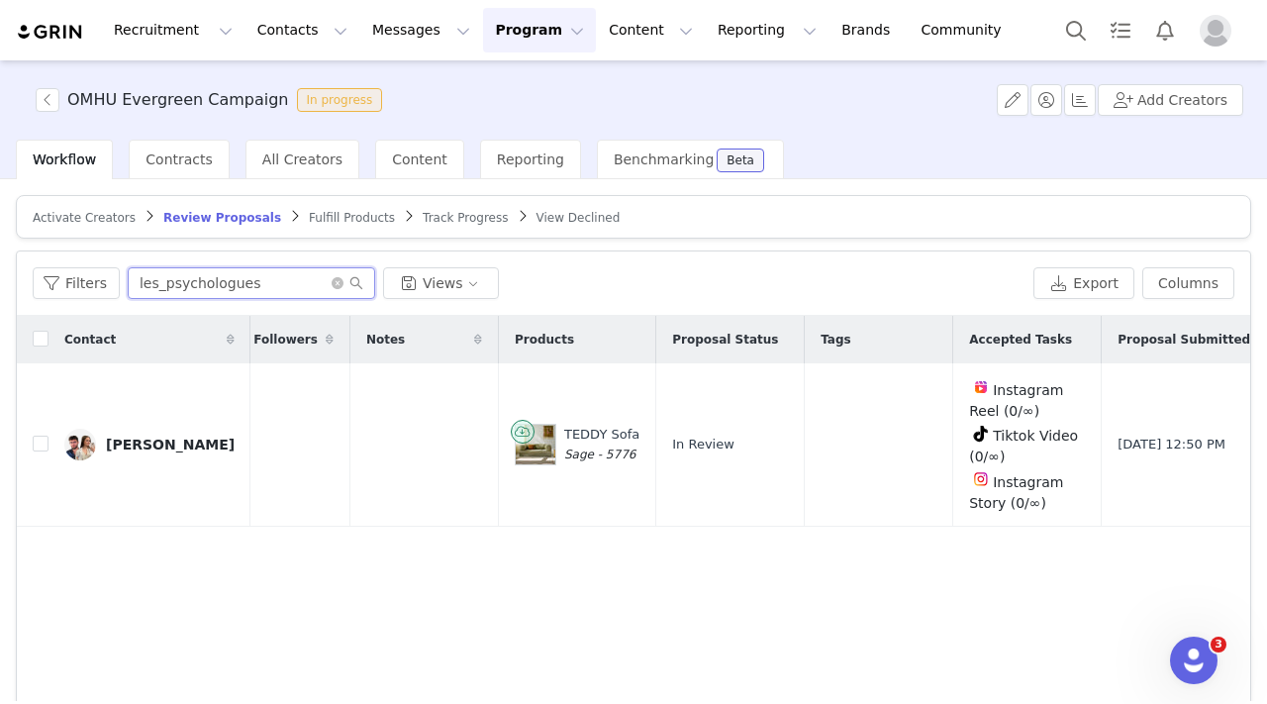
type input "les_psychologues"
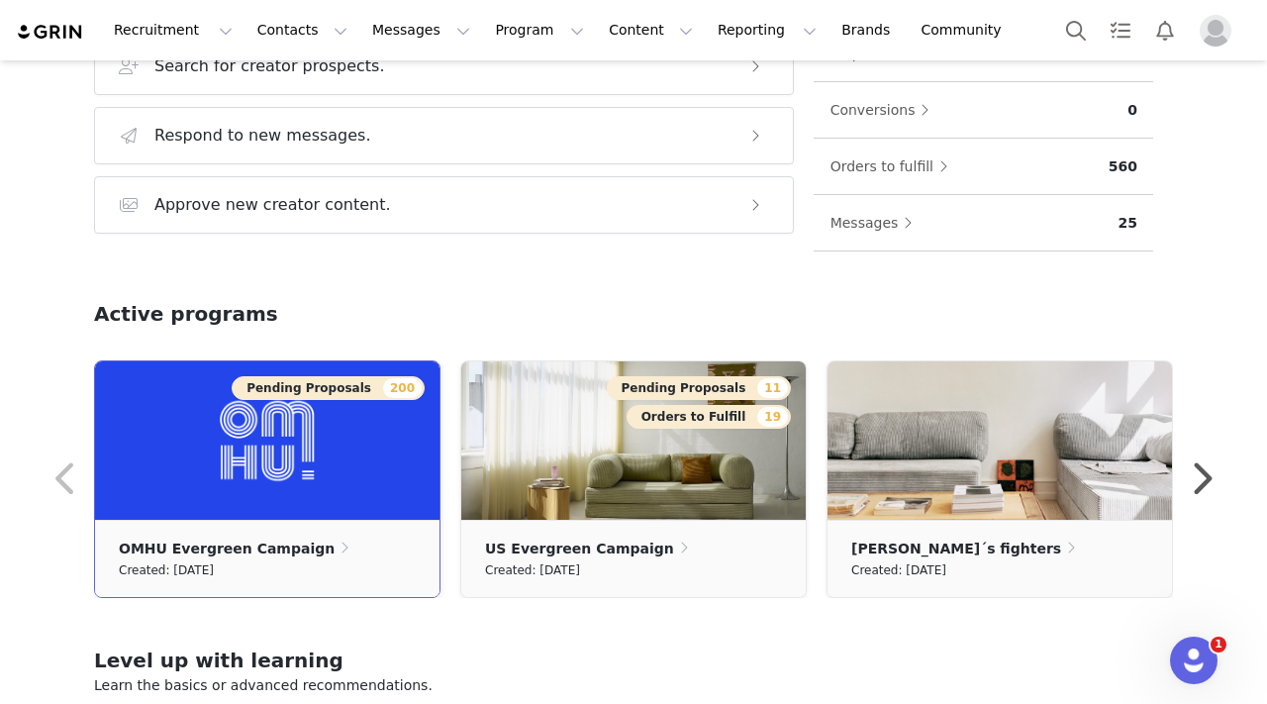
click at [336, 466] on img at bounding box center [267, 440] width 344 height 158
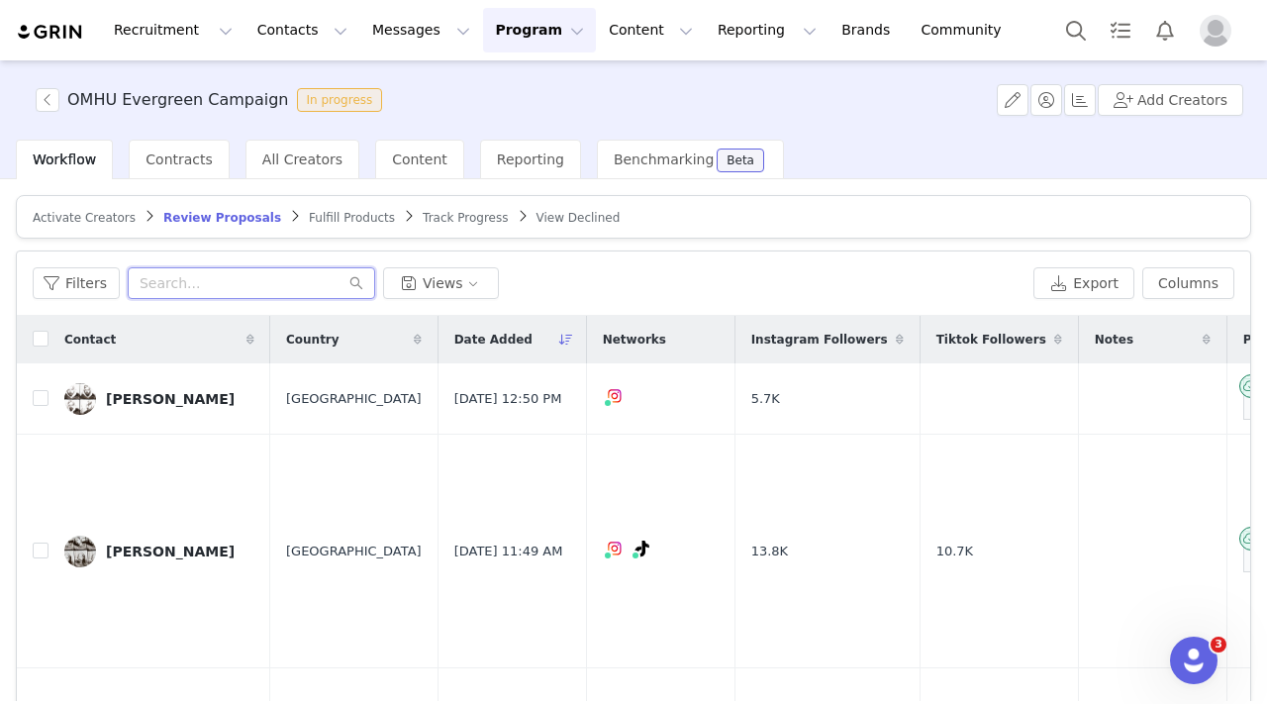
click at [276, 280] on input "text" at bounding box center [251, 283] width 247 height 32
paste input "les_psychologues"
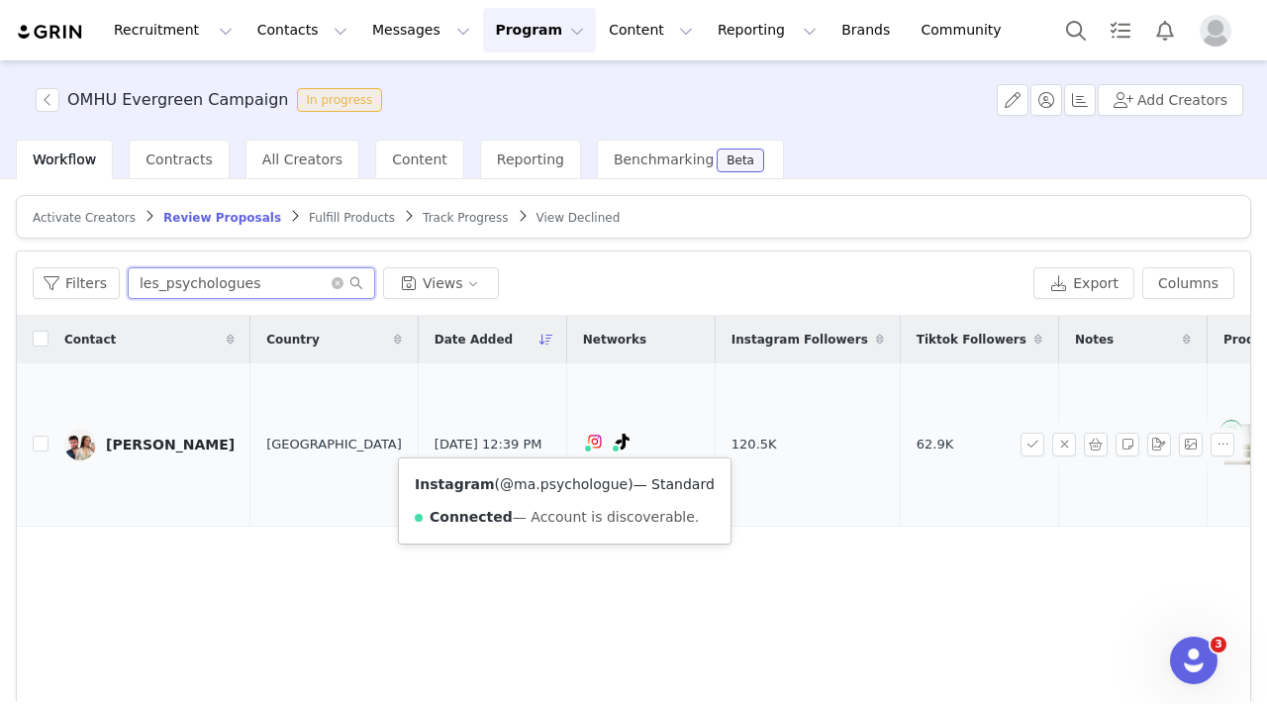
type input "les_psychologues"
click at [552, 483] on link "@ma.psychologue" at bounding box center [564, 484] width 128 height 16
